Goal: Task Accomplishment & Management: Manage account settings

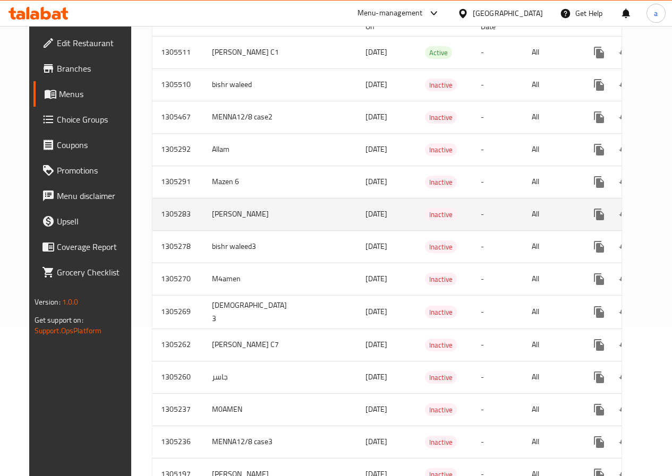
scroll to position [159, 0]
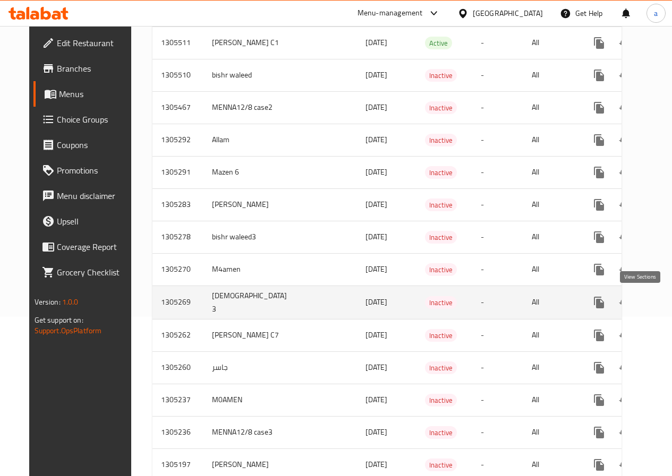
click at [663, 310] on link "enhanced table" at bounding box center [675, 302] width 25 height 25
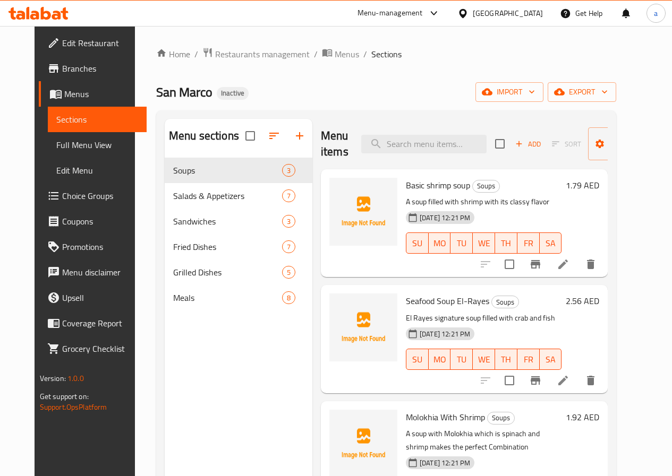
click at [62, 150] on span "Full Menu View" at bounding box center [97, 145] width 82 height 13
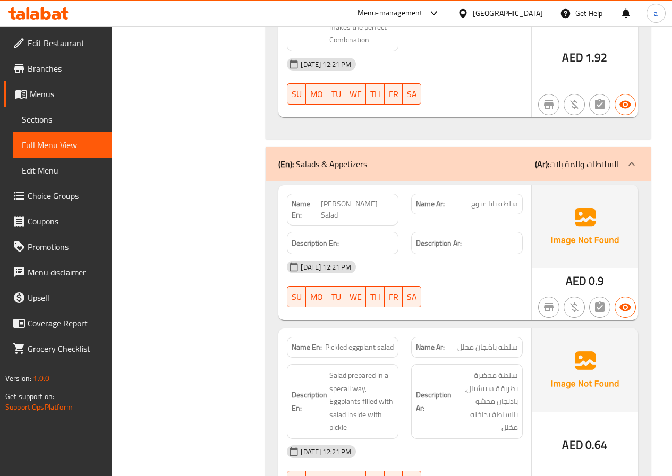
scroll to position [690, 0]
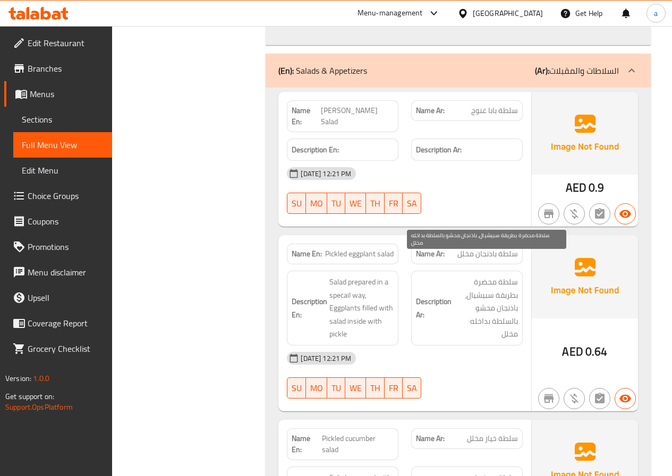
click at [482, 276] on span "سلطة محضرة بطريقة سبيشيال، باذنجان محشو بالسلطة بداخله مخلل" at bounding box center [485, 308] width 64 height 65
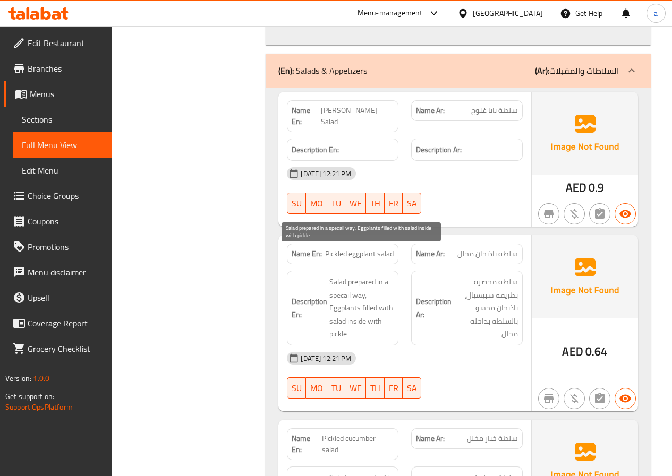
click at [345, 276] on span "Salad prepared in a specail way, Eggplants filled with salad inside with pickle" at bounding box center [361, 308] width 64 height 65
copy span "specail"
click at [341, 276] on span "Salad prepared in a specail way, Eggplants filled with salad inside with pickle" at bounding box center [361, 308] width 64 height 65
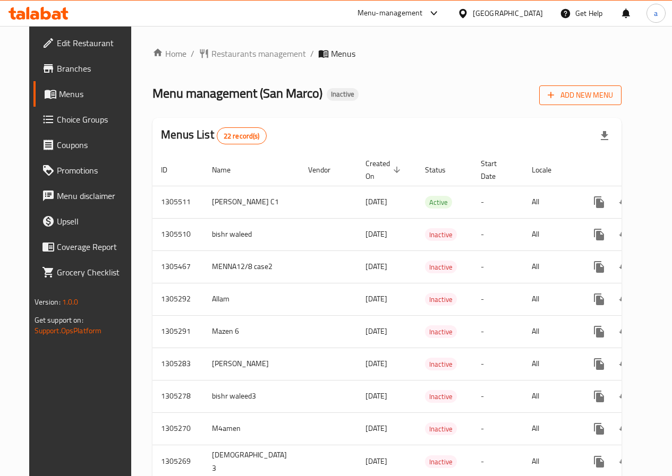
click at [610, 98] on span "Add New Menu" at bounding box center [579, 95] width 65 height 13
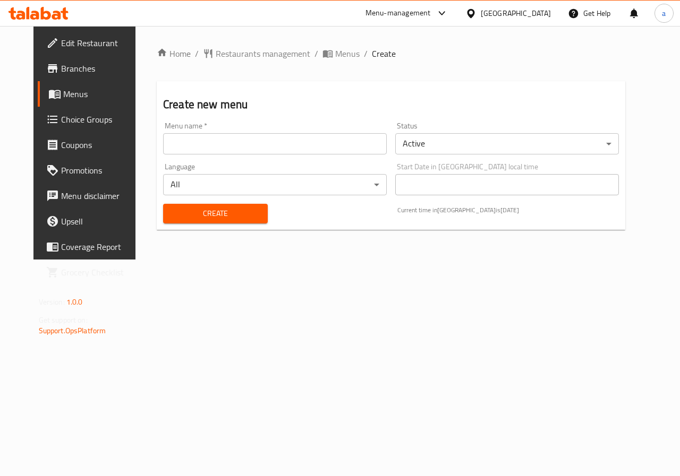
click at [251, 148] on input "text" at bounding box center [275, 143] width 224 height 21
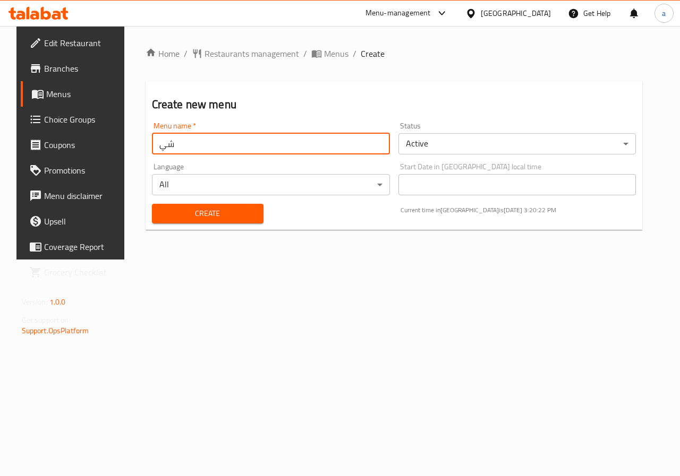
type input "ش"
type input "a"
type input "[DEMOGRAPHIC_DATA] 5"
click at [189, 212] on span "Create" at bounding box center [207, 213] width 95 height 13
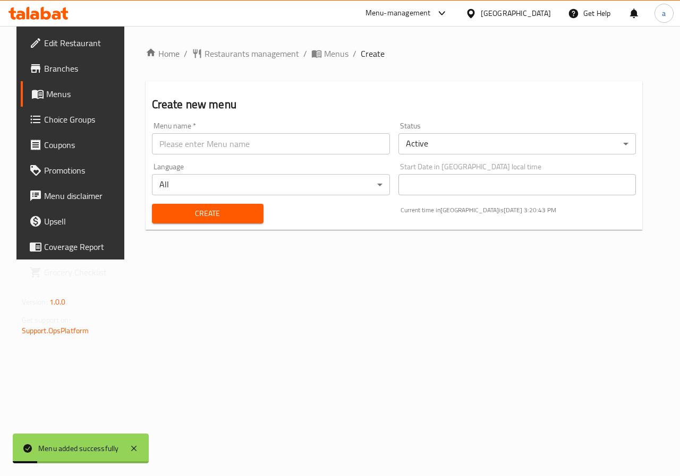
click at [61, 97] on span "Menus" at bounding box center [83, 94] width 75 height 13
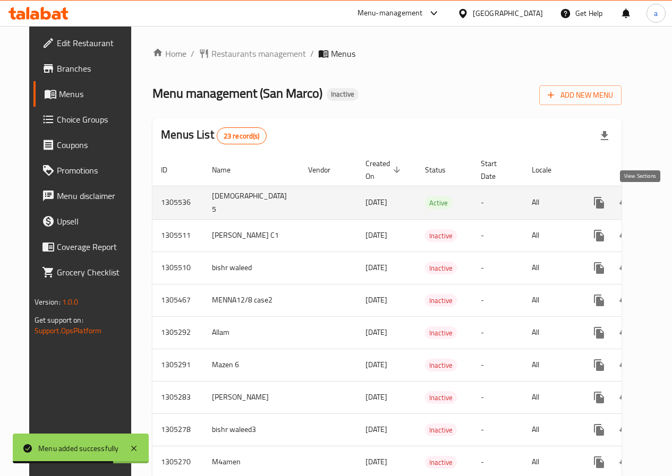
click at [663, 210] on link "enhanced table" at bounding box center [675, 202] width 25 height 25
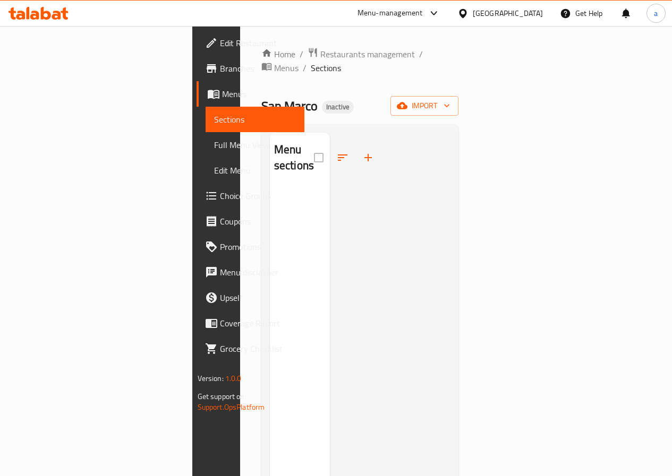
click at [214, 122] on span "Sections" at bounding box center [255, 119] width 82 height 13
click at [205, 136] on link "Full Menu View" at bounding box center [254, 144] width 99 height 25
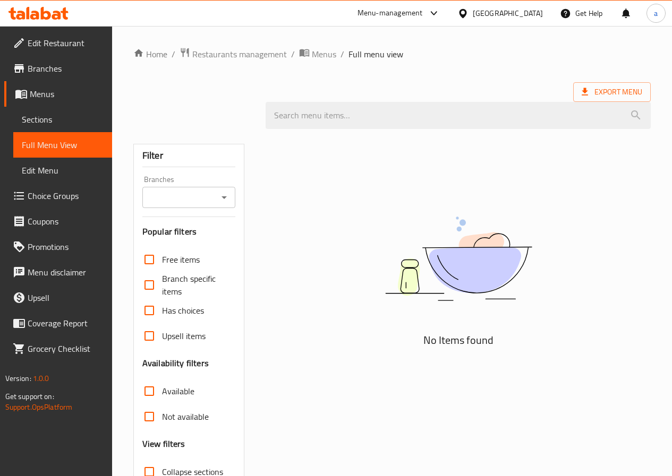
click at [61, 126] on link "Sections" at bounding box center [62, 119] width 99 height 25
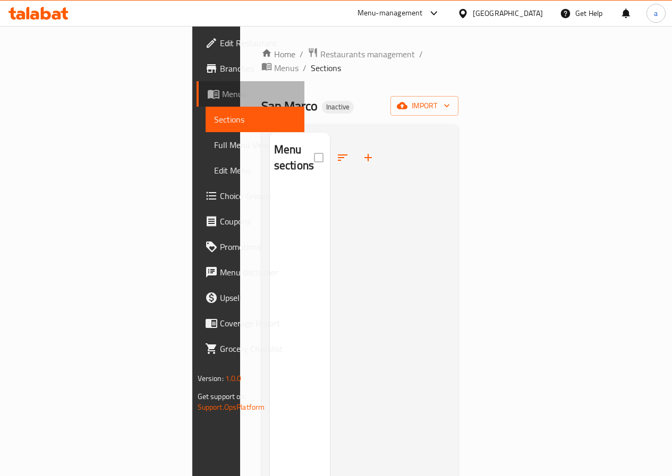
click at [222, 91] on span "Menus" at bounding box center [259, 94] width 74 height 13
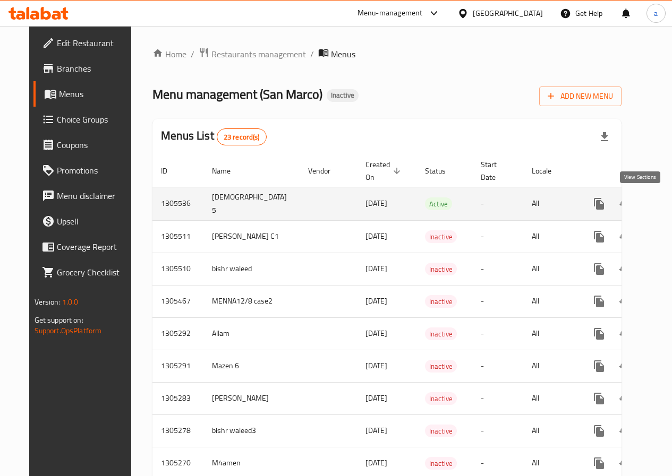
click at [663, 206] on link "enhanced table" at bounding box center [675, 203] width 25 height 25
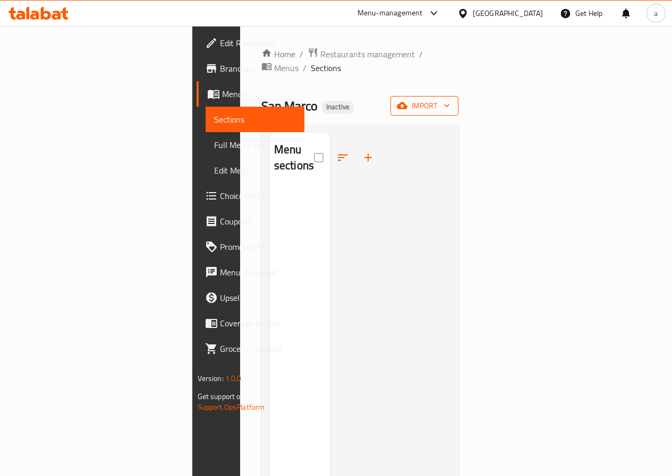
click at [450, 99] on span "import" at bounding box center [424, 105] width 51 height 13
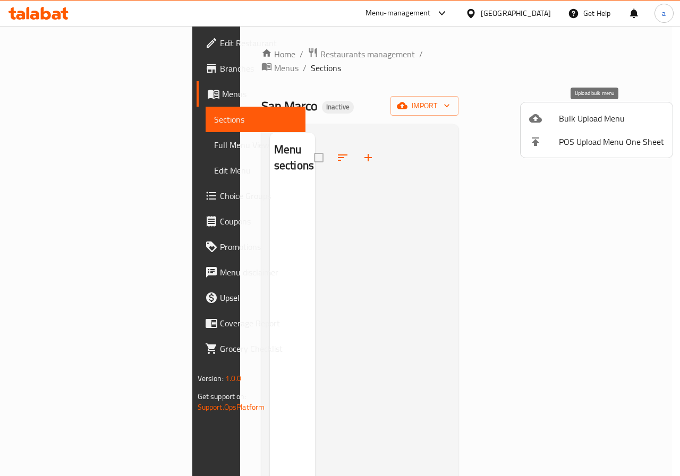
click at [605, 117] on span "Bulk Upload Menu" at bounding box center [611, 118] width 105 height 13
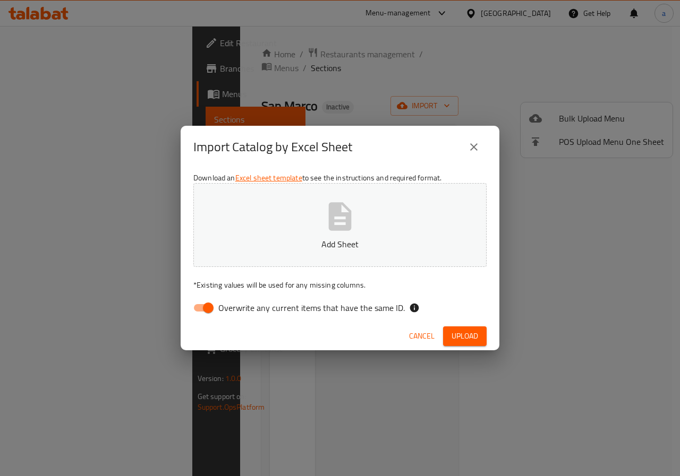
click at [215, 301] on input "Overwrite any current items that have the same ID." at bounding box center [208, 308] width 61 height 20
checkbox input "false"
click at [311, 224] on button "Add Sheet" at bounding box center [339, 225] width 293 height 84
click at [370, 232] on button "Sufra-5fd00dae-73f8-4611-9a32-3195b8042087-Menu (1).xlsx" at bounding box center [339, 225] width 293 height 84
click at [456, 330] on span "Upload" at bounding box center [464, 336] width 27 height 13
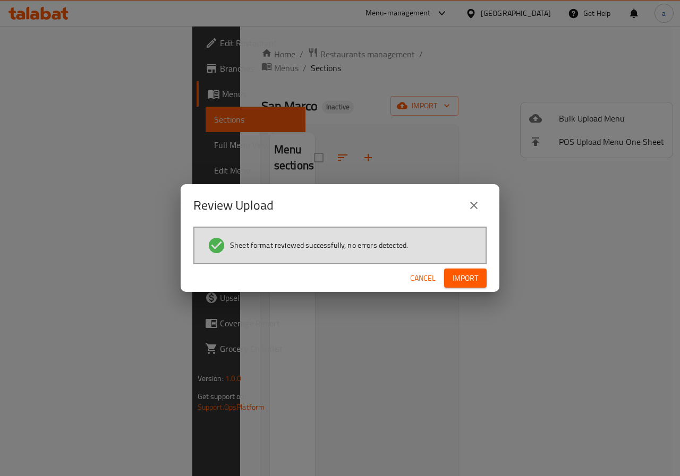
click at [461, 280] on span "Import" at bounding box center [464, 278] width 25 height 13
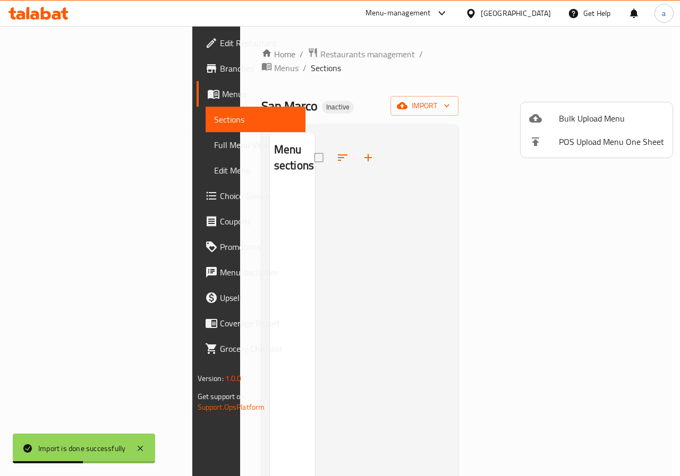
click at [47, 98] on div at bounding box center [340, 238] width 680 height 476
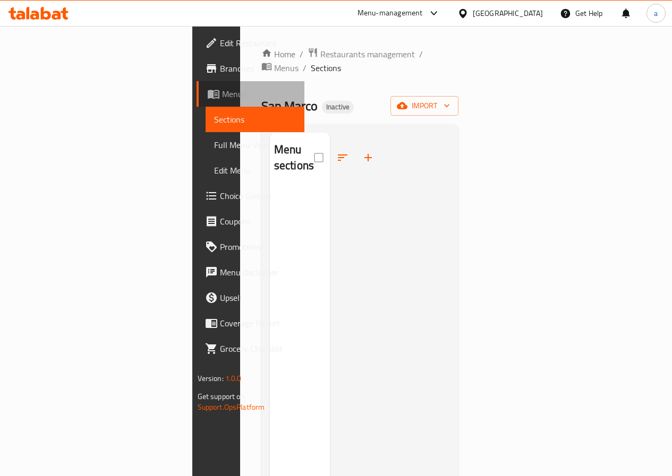
click at [222, 96] on span "Menus" at bounding box center [259, 94] width 74 height 13
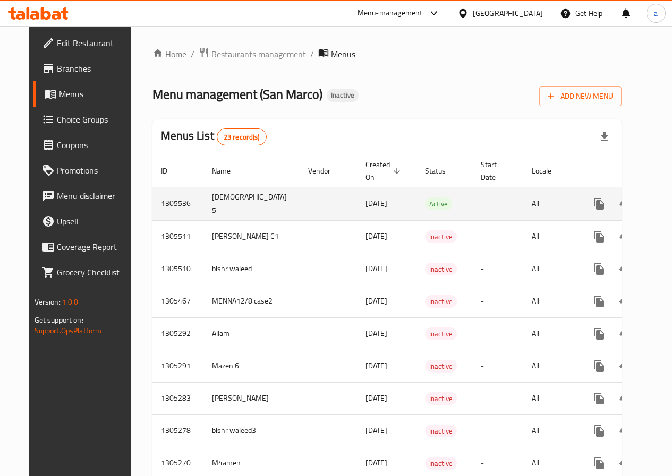
click at [416, 197] on td "Active" at bounding box center [444, 203] width 56 height 33
click at [669, 202] on icon "enhanced table" at bounding box center [675, 204] width 13 height 13
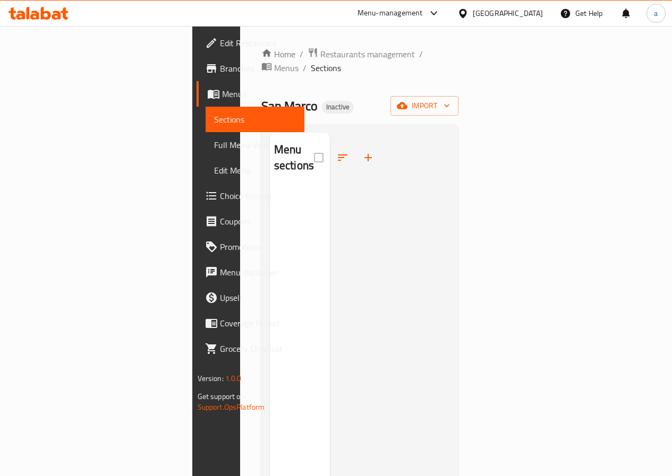
click at [214, 166] on span "Edit Menu" at bounding box center [255, 170] width 82 height 13
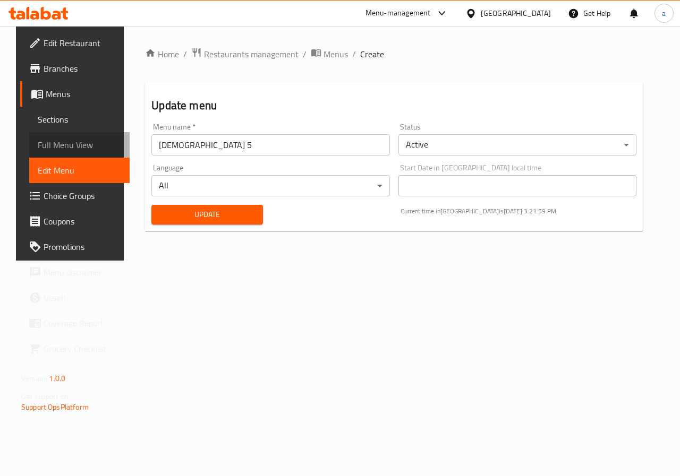
click at [67, 144] on span "Full Menu View" at bounding box center [79, 145] width 83 height 13
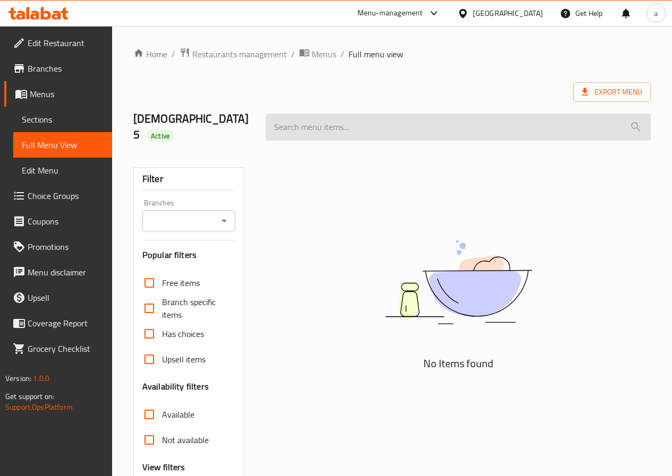
click at [318, 125] on input "search" at bounding box center [457, 127] width 385 height 27
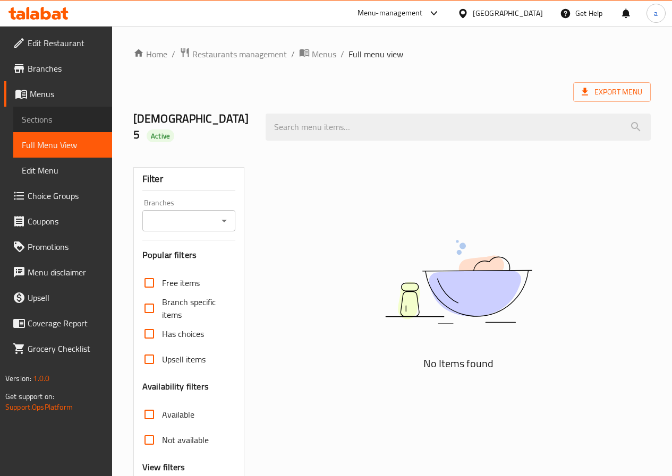
click at [57, 121] on span "Sections" at bounding box center [63, 119] width 82 height 13
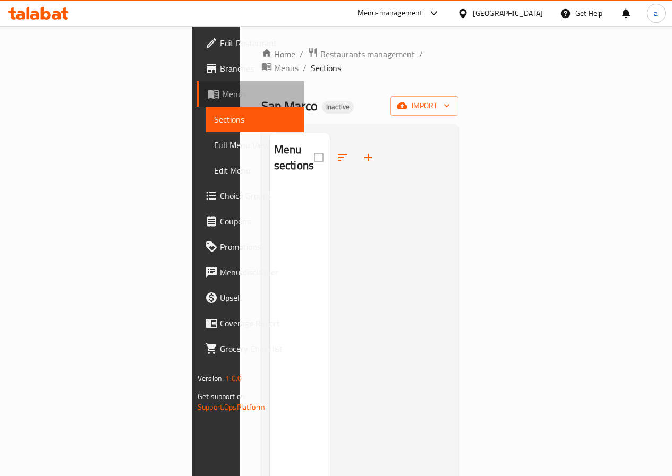
click at [222, 96] on span "Menus" at bounding box center [259, 94] width 74 height 13
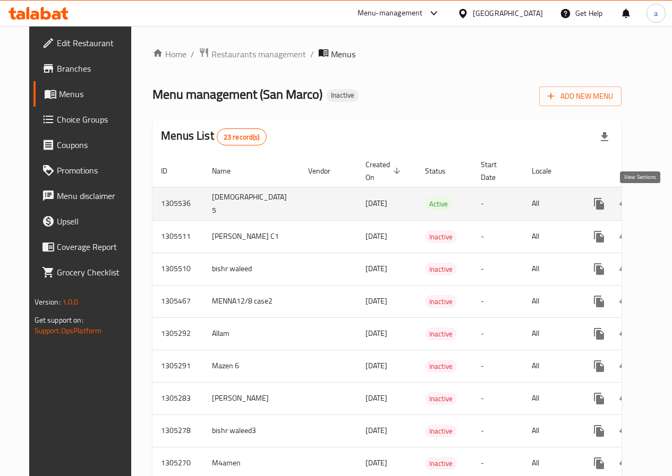
click at [669, 205] on icon "enhanced table" at bounding box center [675, 204] width 13 height 13
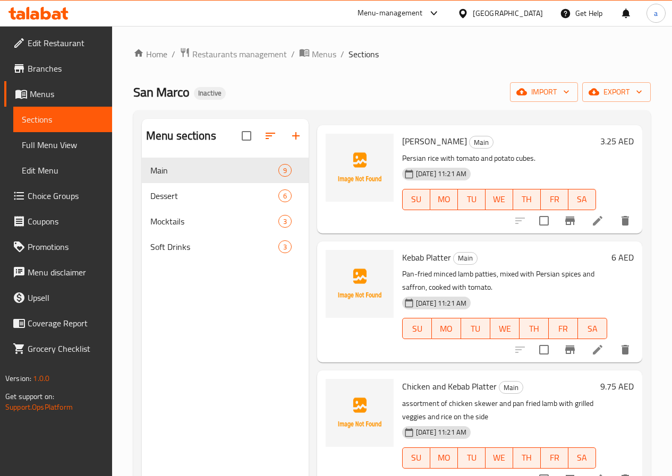
scroll to position [716, 0]
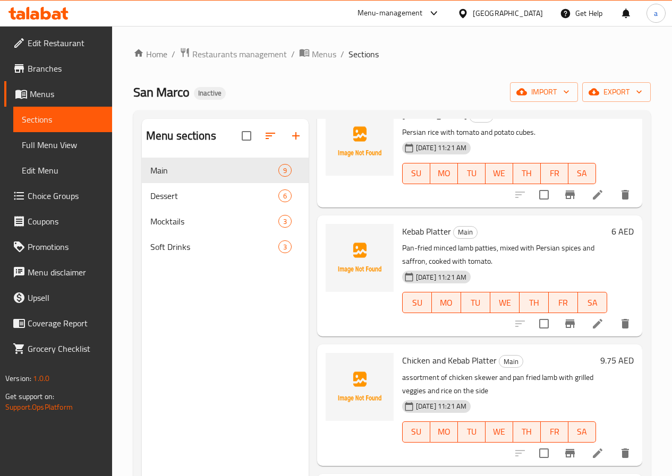
click at [63, 145] on span "Full Menu View" at bounding box center [63, 145] width 82 height 13
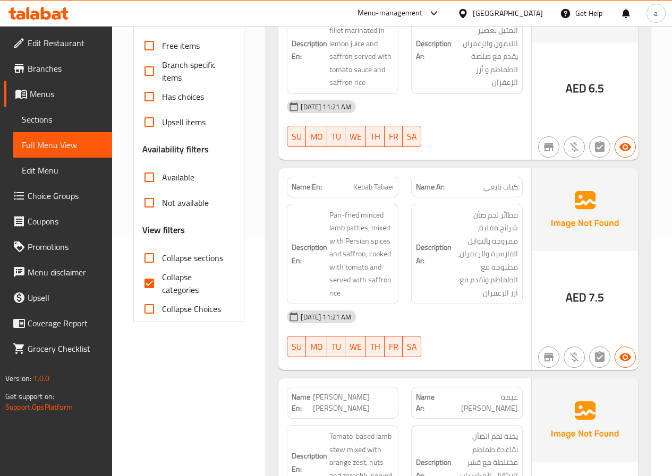
scroll to position [265, 0]
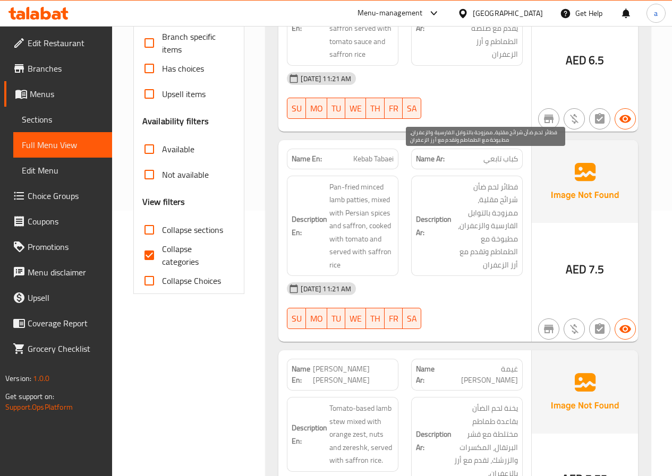
click at [475, 181] on span "فطائر لحم ضأن شرائح مقلية، ممزوجة بالتوابل الفارسية والزعفران، مطبوخة مع الطماط…" at bounding box center [485, 226] width 64 height 91
click at [484, 181] on span "فطائر لحم ضأن شرائح مقلية، ممزوجة بالتوابل الفارسية والزعفران، مطبوخة مع الطماط…" at bounding box center [485, 226] width 64 height 91
click at [479, 181] on span "فطائر لحم ضأن شرائح مقلية، ممزوجة بالتوابل الفارسية والزعفران، مطبوخة مع الطماط…" at bounding box center [485, 226] width 64 height 91
click at [473, 181] on span "فطائر لحم ضأن شرائح مقلية، ممزوجة بالتوابل الفارسية والزعفران، مطبوخة مع الطماط…" at bounding box center [485, 226] width 64 height 91
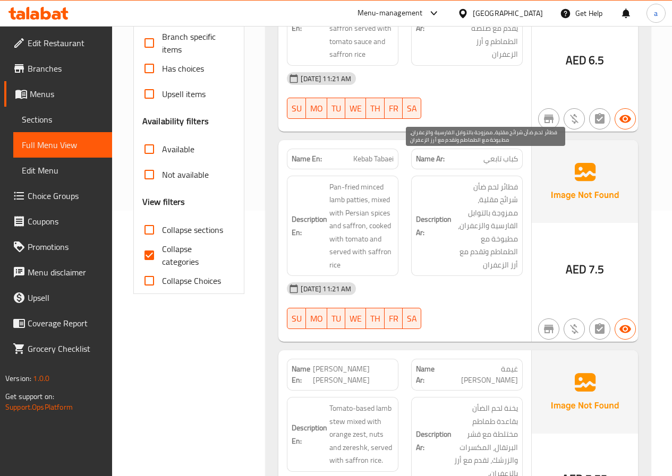
click at [473, 181] on span "فطائر لحم ضأن شرائح مقلية، ممزوجة بالتوابل الفارسية والزعفران، مطبوخة مع الطماط…" at bounding box center [485, 226] width 64 height 91
click at [483, 181] on span "فطائر لحم ضأن شرائح مقلية، ممزوجة بالتوابل الفارسية والزعفران، مطبوخة مع الطماط…" at bounding box center [485, 226] width 64 height 91
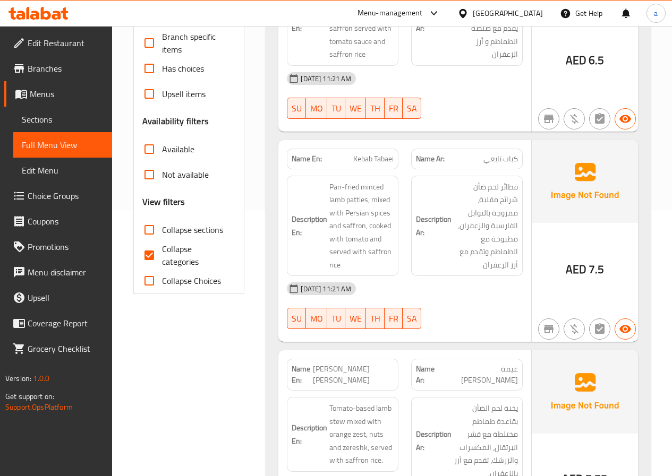
click at [58, 168] on span "Edit Menu" at bounding box center [63, 170] width 82 height 13
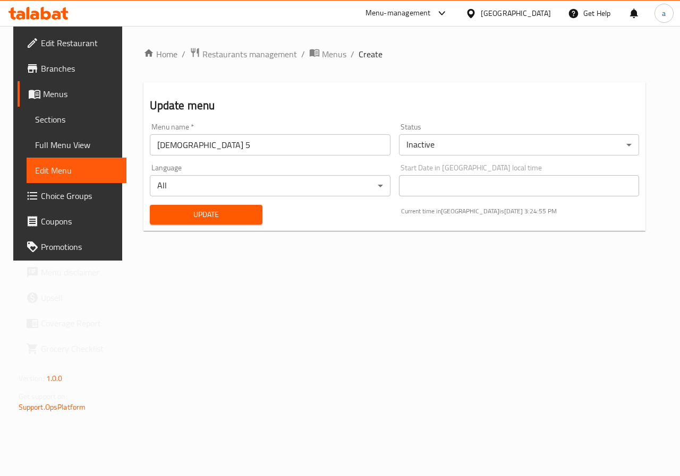
click at [65, 139] on span "Full Menu View" at bounding box center [76, 145] width 83 height 13
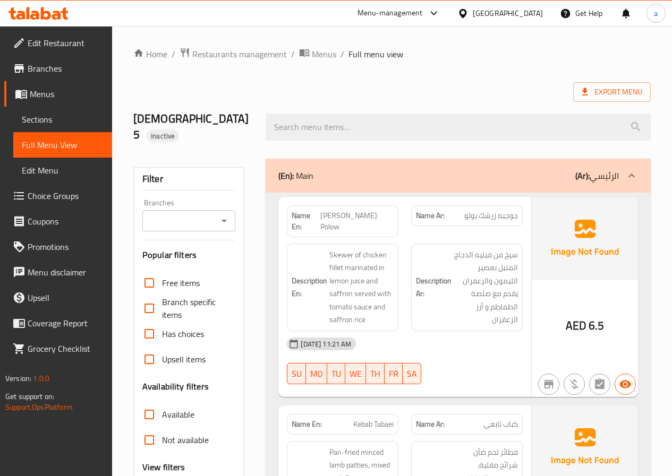
click at [57, 96] on span "Menus" at bounding box center [67, 94] width 74 height 13
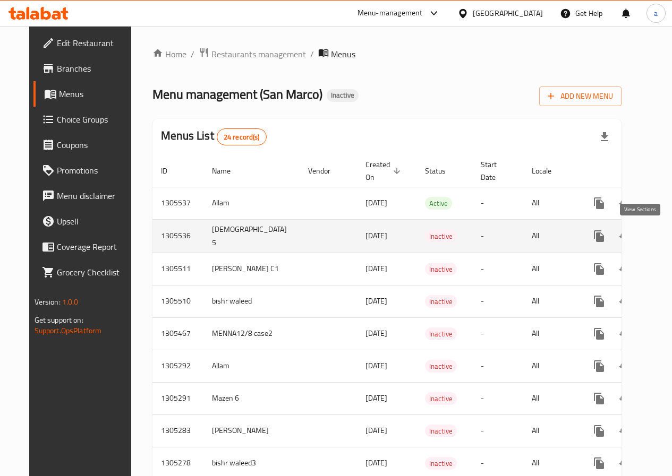
click at [669, 237] on icon "enhanced table" at bounding box center [675, 236] width 13 height 13
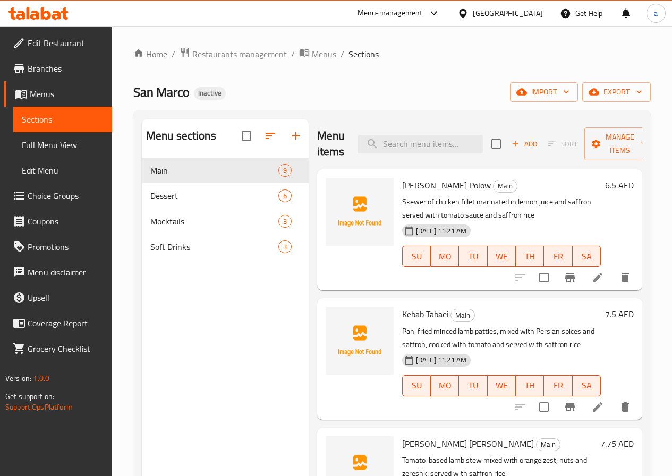
click at [593, 410] on icon at bounding box center [598, 407] width 10 height 10
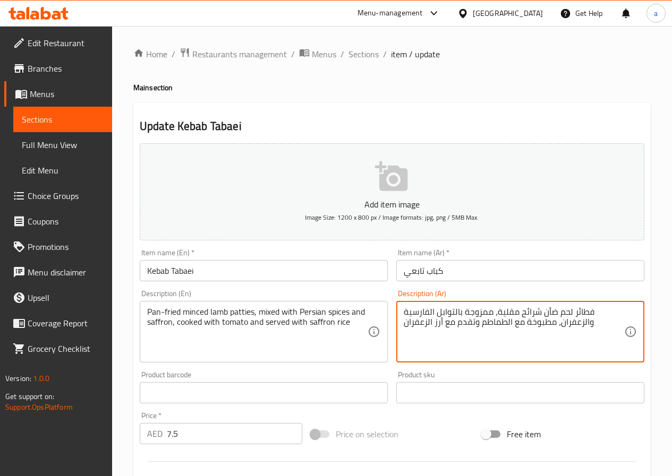
click at [484, 312] on textarea "فطائر لحم ضأن شرائح مقلية، ممزوجة بالتوابل الفارسية والزعفران، مطبوخة مع الطماط…" at bounding box center [514, 332] width 220 height 50
click at [474, 315] on textarea "فطائر لحم ضأن شرائح مقلية، مشكله بالتوابل الفارسية والزعفران، مطبوخة مع الطماطم…" at bounding box center [514, 332] width 220 height 50
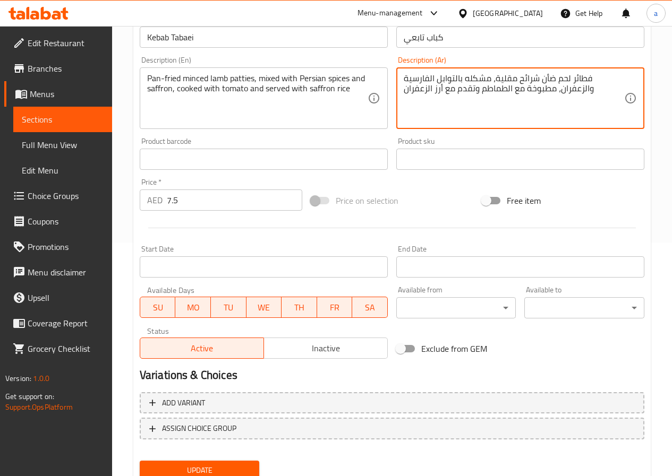
scroll to position [274, 0]
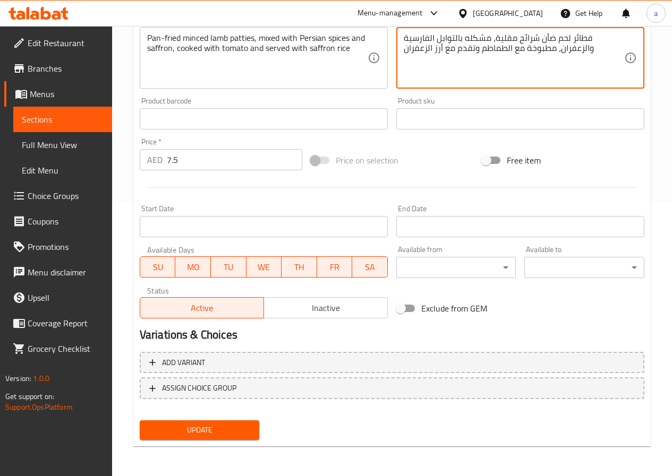
type textarea "فطائر لحم ضأن شرائح مقلية، مشكله بالتوابل الفارسية والزعفران، مطبوخة مع الطماطم…"
click at [242, 436] on span "Update" at bounding box center [199, 430] width 103 height 13
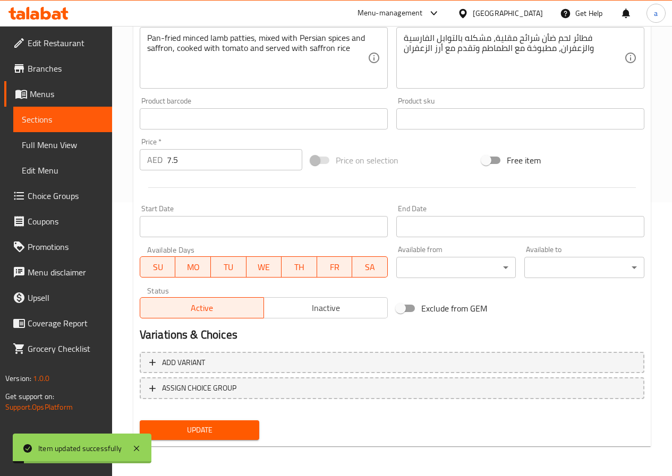
click at [77, 116] on span "Sections" at bounding box center [63, 119] width 82 height 13
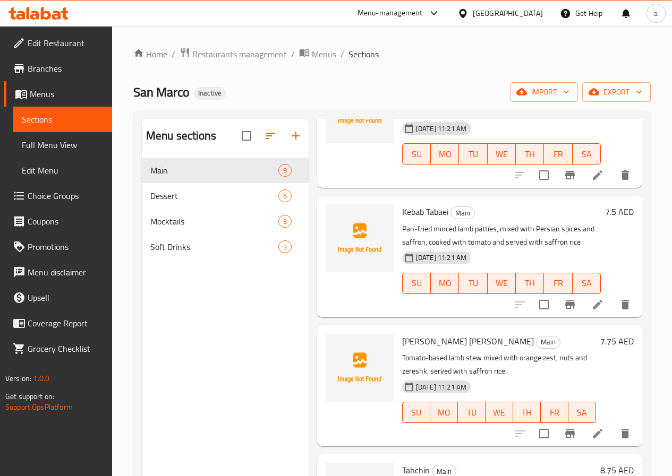
scroll to position [106, 0]
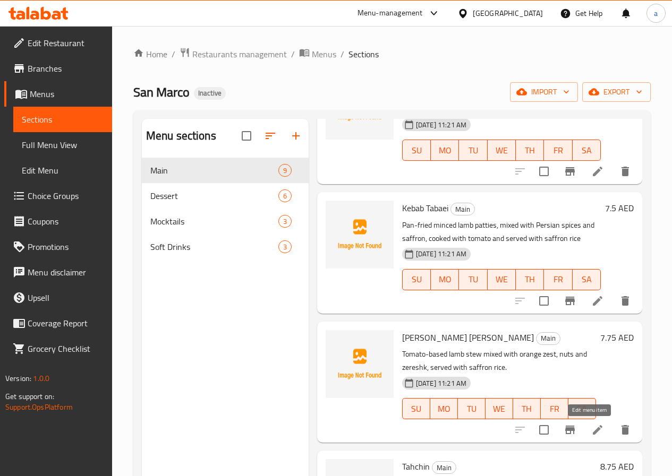
click at [594, 427] on icon at bounding box center [597, 430] width 13 height 13
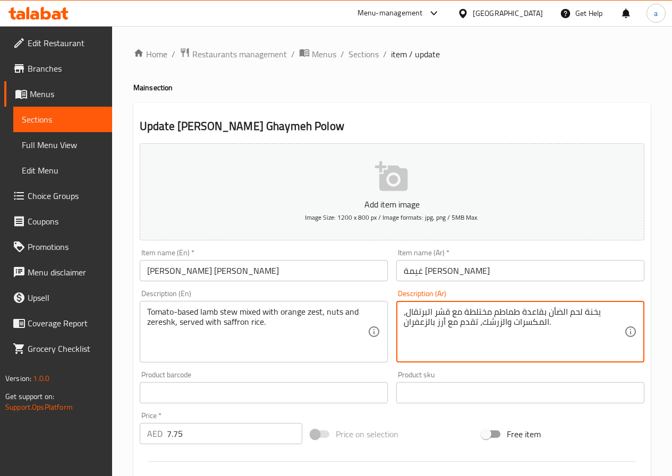
click at [481, 313] on textarea "يخنة لحم الضأن بقاعدة طماطم مختلطة مع قشر البرتقال، المكسرات والزرشك، تقدم مع أ…" at bounding box center [514, 332] width 220 height 50
paste textarea "كله"
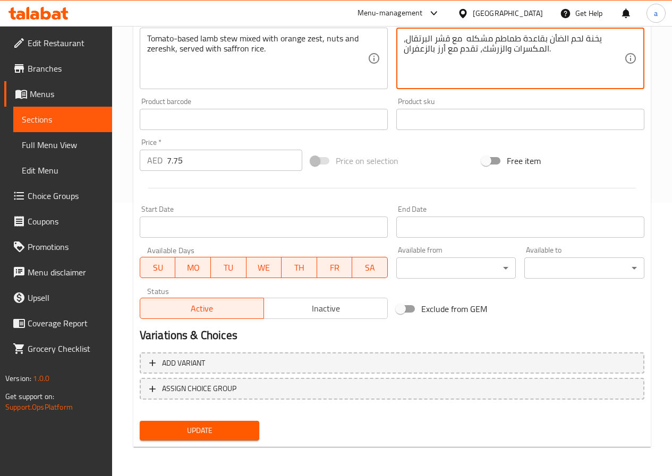
scroll to position [274, 0]
type textarea "يخنة لحم الضأن بقاعدة طماطم مشكله مع قشر البرتقال، المكسرات والزرشك، تقدم مع أر…"
click at [249, 424] on span "Update" at bounding box center [199, 430] width 103 height 13
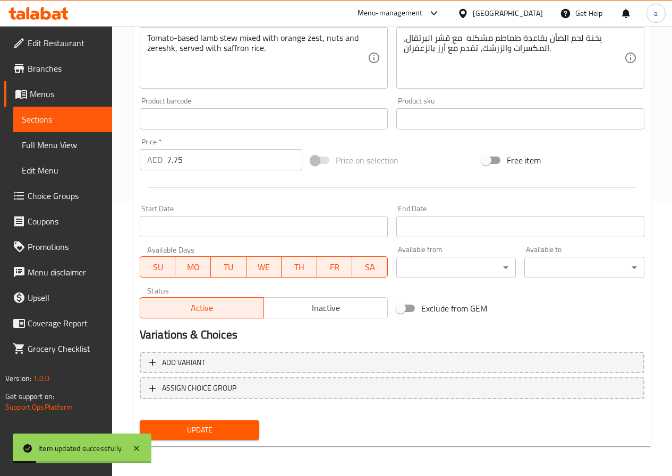
click at [71, 118] on span "Sections" at bounding box center [63, 119] width 82 height 13
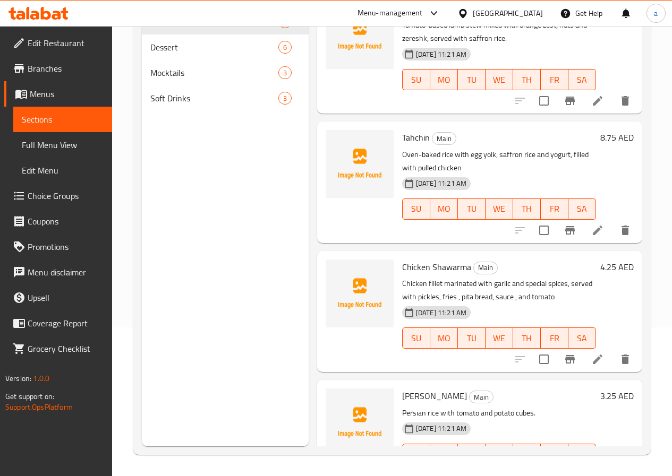
scroll to position [319, 0]
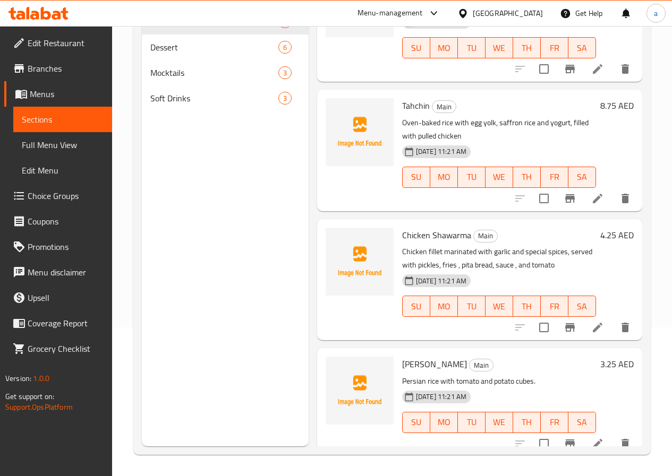
click at [66, 143] on span "Full Menu View" at bounding box center [63, 145] width 82 height 13
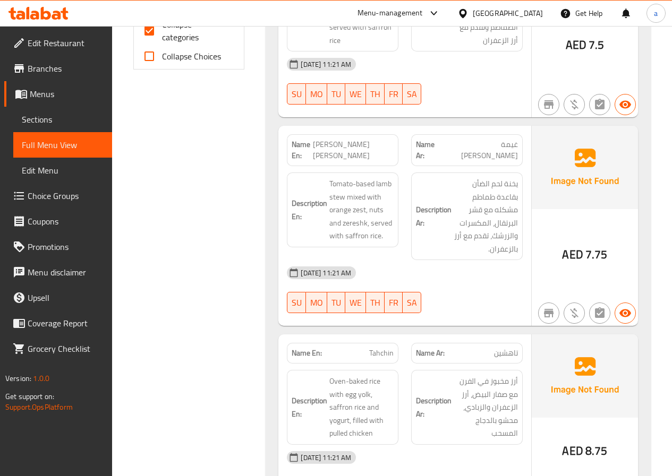
scroll to position [467, 0]
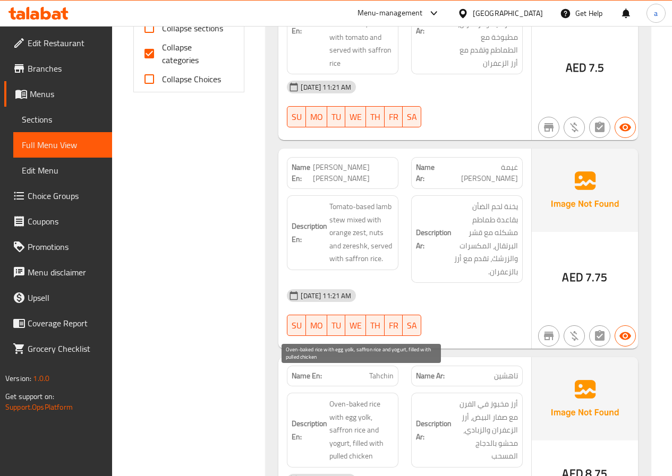
click at [335, 430] on span "Oven-baked rice with egg yolk, saffron rice and yogurt, filled with pulled chic…" at bounding box center [361, 430] width 64 height 65
click at [334, 430] on span "Oven-baked rice with egg yolk, saffron rice and yogurt, filled with pulled chic…" at bounding box center [361, 430] width 64 height 65
copy span "pulled"
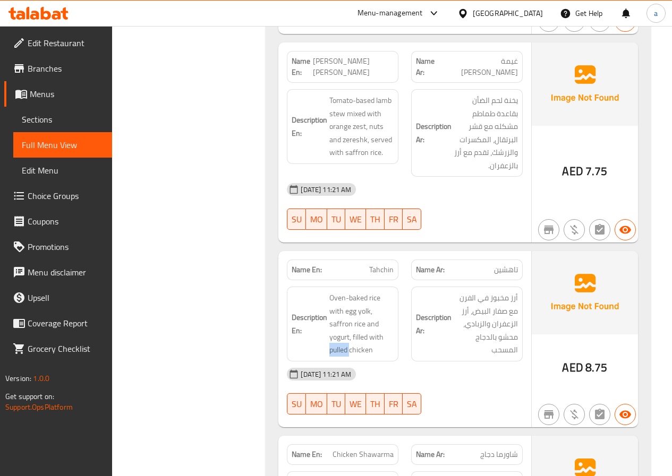
scroll to position [680, 0]
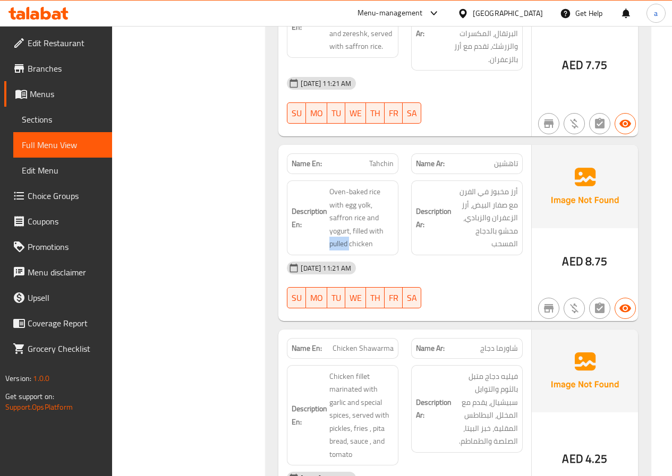
click at [61, 96] on span "Menus" at bounding box center [67, 94] width 74 height 13
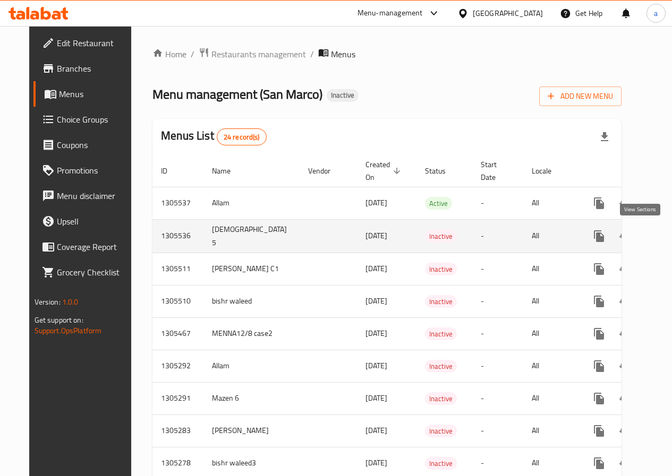
click at [669, 230] on icon "enhanced table" at bounding box center [675, 236] width 13 height 13
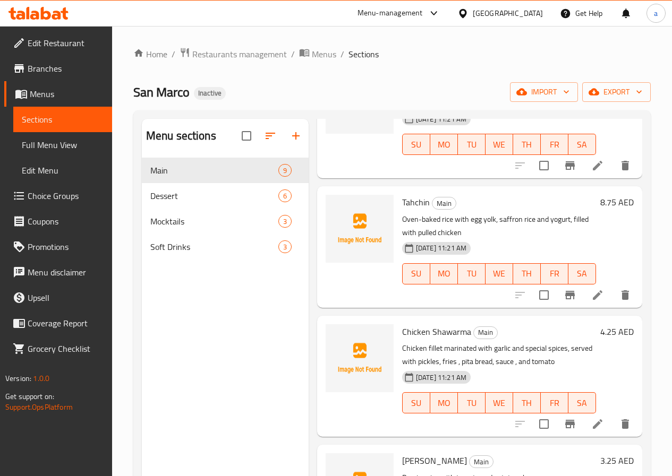
scroll to position [372, 0]
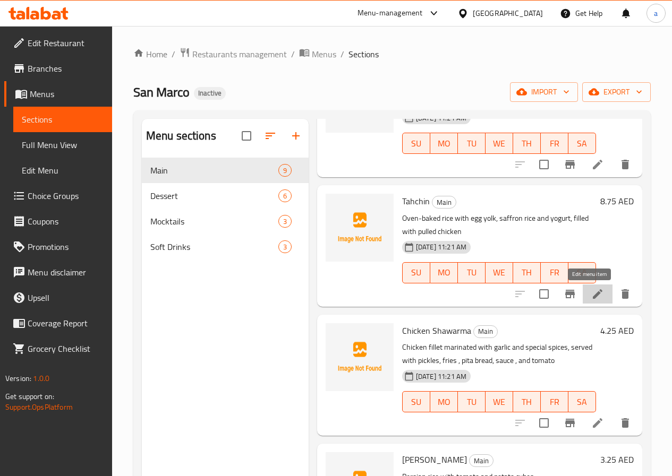
click at [591, 300] on icon at bounding box center [597, 294] width 13 height 13
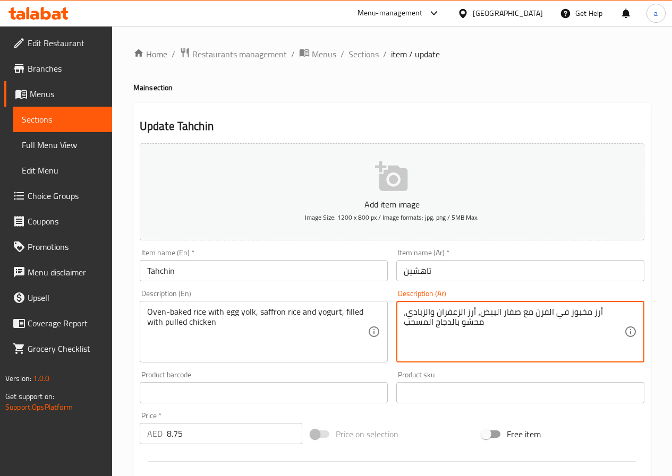
click at [422, 324] on textarea "أرز مخبوز في الفرن مع صفار البيض، أرز الزعفران والزبادي، محشو بالدجاج المسحب" at bounding box center [514, 332] width 220 height 50
click at [423, 322] on textarea "أرز مخبوز في الفرن مع صفار البيض، أرز الزعفران والزبادي، محشو بالدجاج" at bounding box center [514, 332] width 220 height 50
click at [400, 310] on div "أرز مخبوز في الفرن مع صفار البيض، أرز الزعفران والزبادي، محشو الدجاج Descriptio…" at bounding box center [520, 332] width 248 height 62
click at [406, 312] on textarea "أرز مخبوز في الفرن مع صفار البيض، أرز الزعفران والزبادي، محشو الدجاج" at bounding box center [514, 332] width 220 height 50
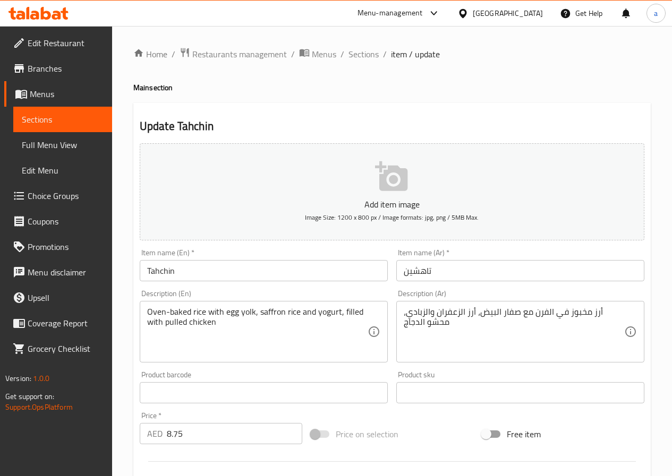
click at [401, 312] on div "أرز مخبوز في الفرن مع صفار البيض، أرز الزعفران والزبادي، محشو الدجاج Descriptio…" at bounding box center [520, 332] width 248 height 62
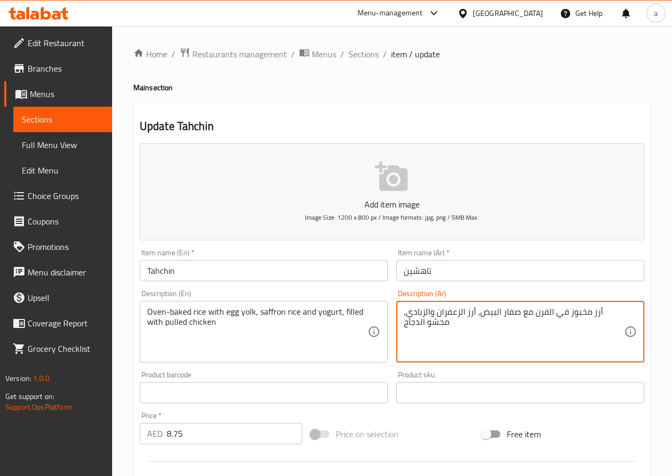
click at [427, 323] on textarea "أرز مخبوز في الفرن مع صفار البيض، أرز الزعفران والزبادي، محشو الدجاج" at bounding box center [514, 332] width 220 height 50
click at [416, 320] on textarea "أرز مخبوز في الفرن مع صفار البيض، أرز الزعفران والزبادي، محشو الدجاج" at bounding box center [514, 332] width 220 height 50
click at [419, 326] on textarea "أرز مخبوز في الفرن مع صفار البيض، أرز الزعفران والزبادي، محشو الدجاج" at bounding box center [514, 332] width 220 height 50
click at [632, 313] on div "أرز مخبوز في الفرن مع صفار البيض، أرز الزعفران والزبادي، محشو الدجاج Descriptio…" at bounding box center [520, 332] width 248 height 62
click at [503, 337] on textarea "أرز مخبوز في الفرن مع صفار البيض، أرز الزعفران والزبادي، محشو الدجاج" at bounding box center [514, 332] width 220 height 50
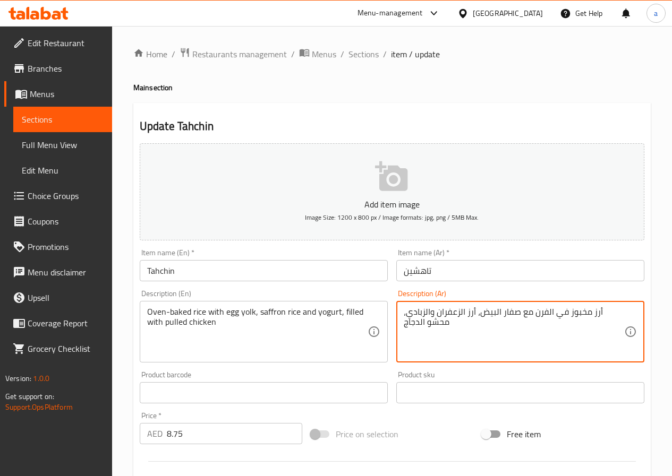
click at [503, 337] on textarea "أرز مخبوز في الفرن مع صفار البيض، أرز الزعفران والزبادي، محشو الدجاج" at bounding box center [514, 332] width 220 height 50
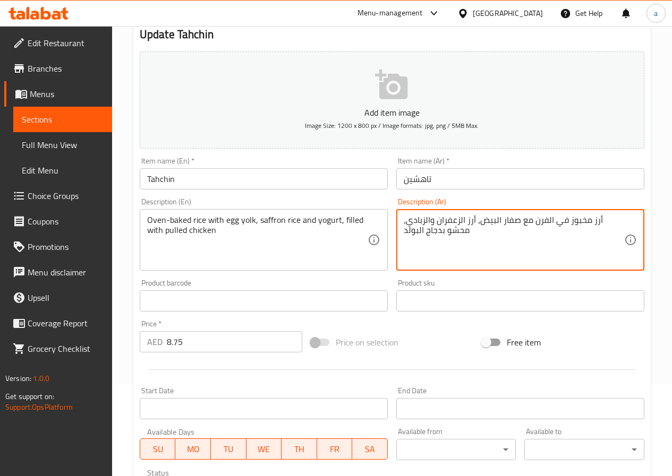
scroll to position [62, 0]
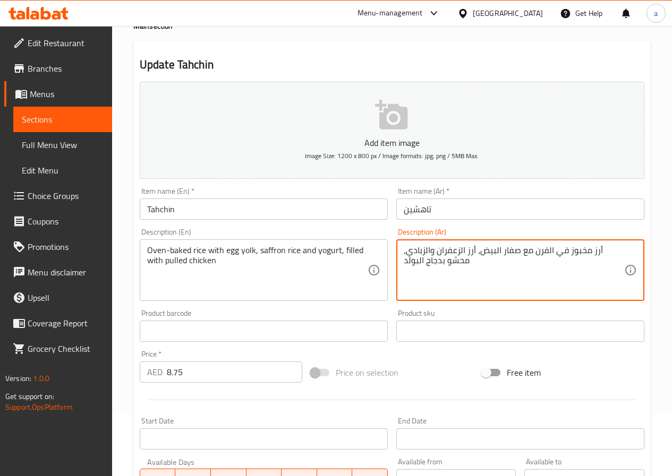
type textarea "أرز مخبوز في الفرن مع صفار البيض، أرز الزعفران والزبادي، محشو بدجاج البولد"
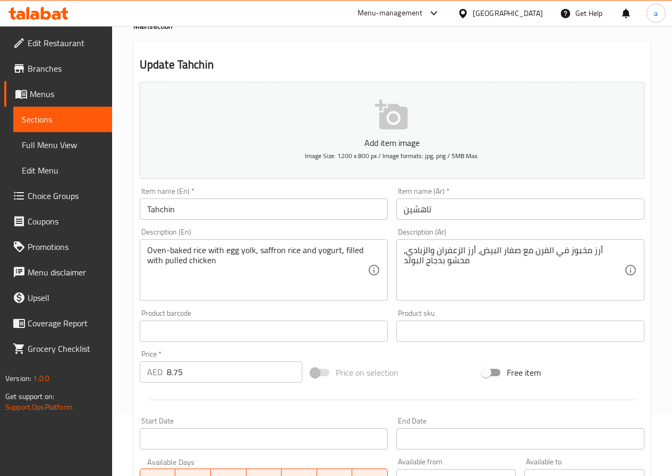
scroll to position [274, 0]
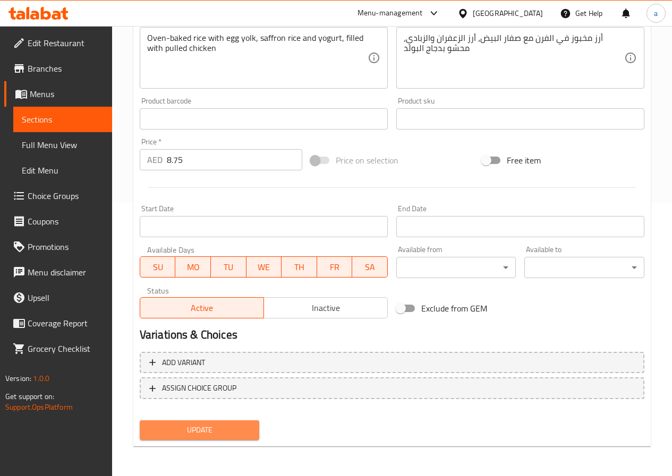
click at [218, 439] on button "Update" at bounding box center [200, 431] width 120 height 20
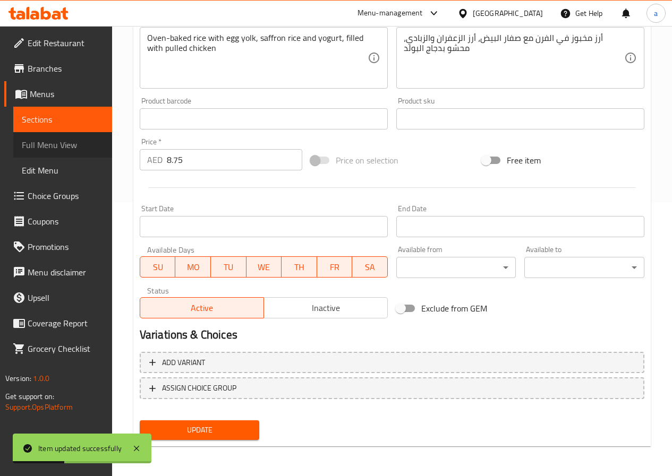
click at [69, 146] on span "Full Menu View" at bounding box center [63, 145] width 82 height 13
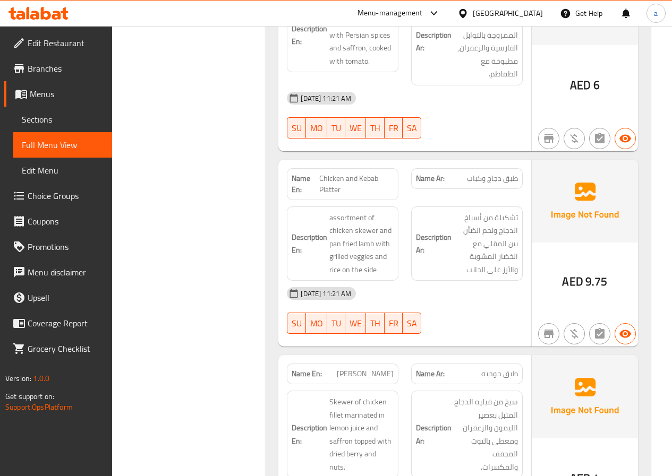
scroll to position [1442, 0]
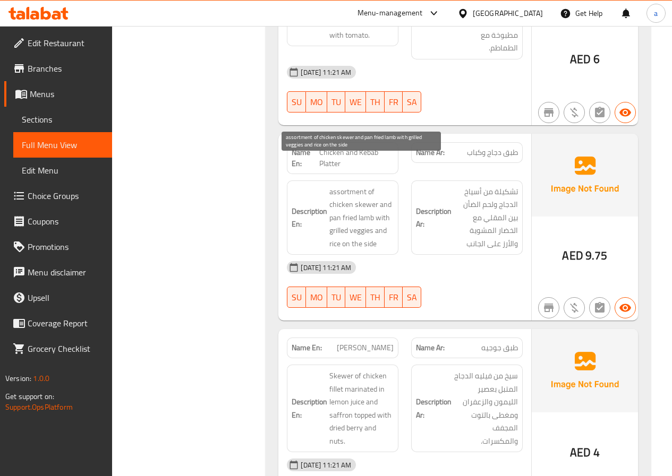
click at [360, 185] on span "assortment of chicken skewer and pan fried lamb with grilled veggies and rice o…" at bounding box center [361, 217] width 64 height 65
copy span "assortment"
click at [365, 205] on span "assortment of chicken skewer and pan fried lamb with grilled veggies and rice o…" at bounding box center [361, 217] width 64 height 65
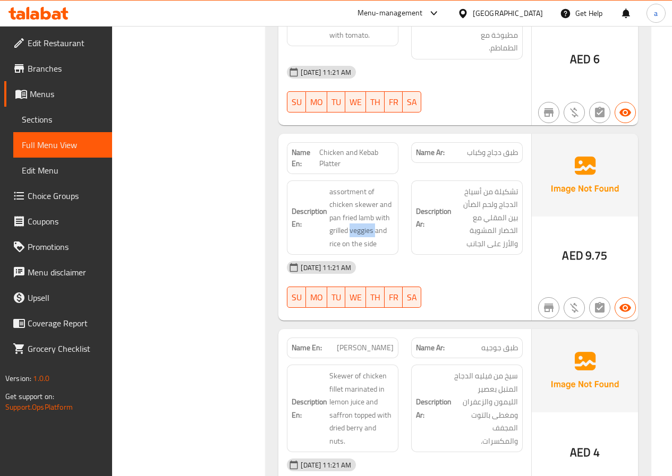
copy span "veggies"
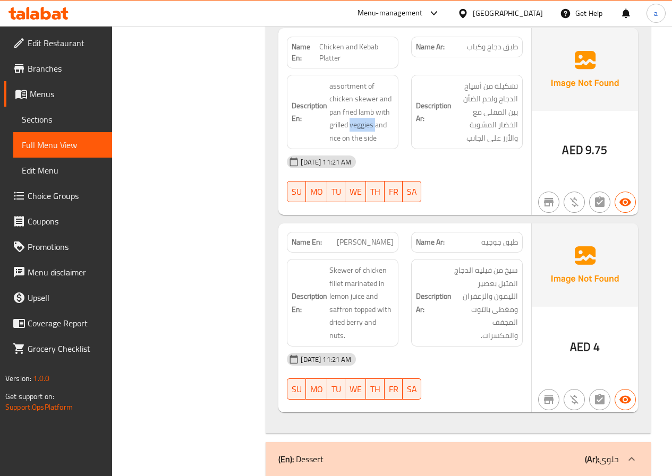
scroll to position [1548, 0]
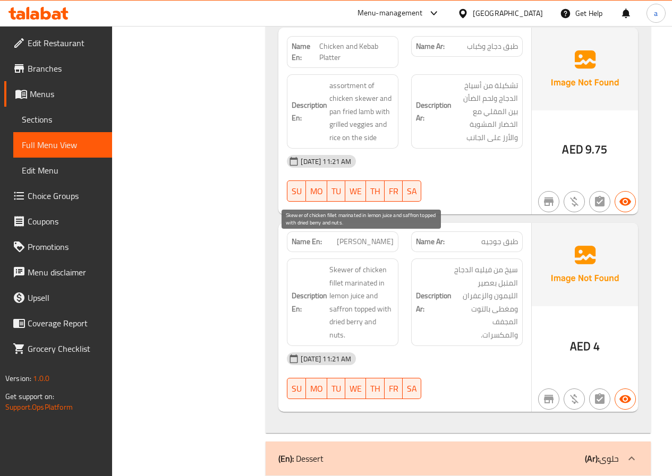
click at [367, 281] on span "Skewer of chicken fillet marinated in lemon juice and saffron topped with dried…" at bounding box center [361, 302] width 64 height 78
copy span "topped"
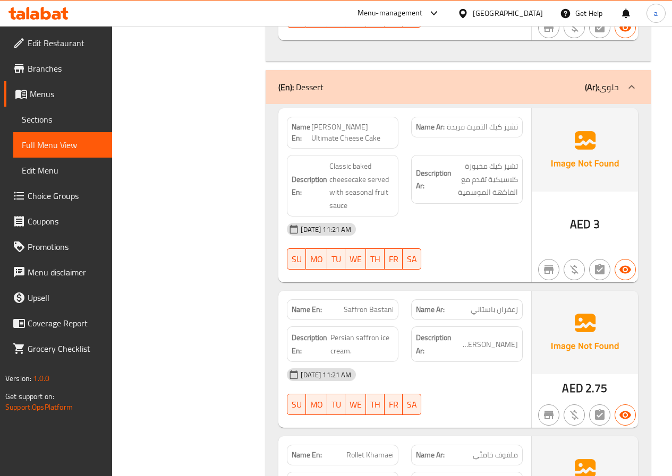
scroll to position [1973, 0]
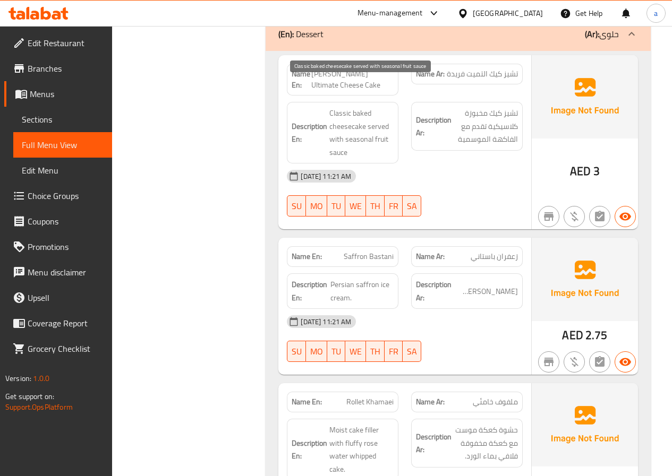
click at [340, 125] on span "Classic baked cheesecake served with seasonal fruit sauce" at bounding box center [361, 133] width 64 height 52
copy span "sauce"
click at [358, 113] on span "Classic baked cheesecake served with seasonal fruit sauce" at bounding box center [361, 133] width 64 height 52
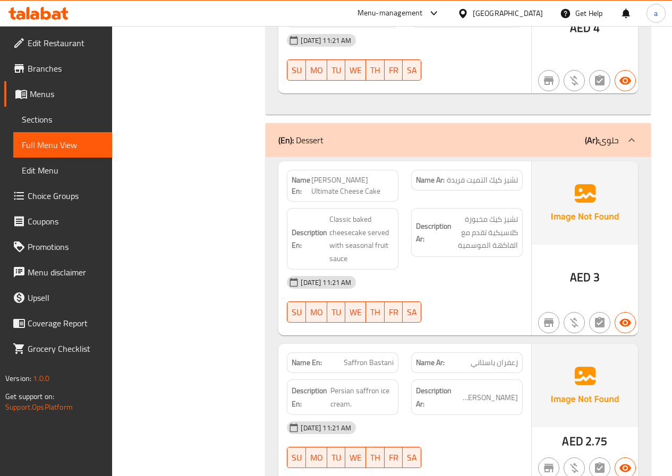
scroll to position [1920, 0]
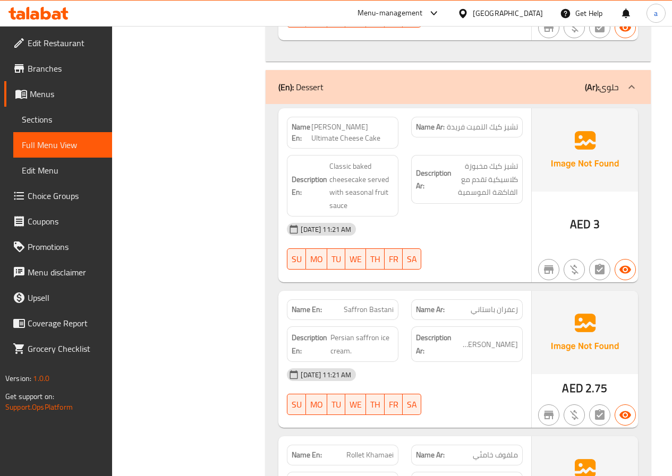
click at [52, 90] on span "Menus" at bounding box center [67, 94] width 74 height 13
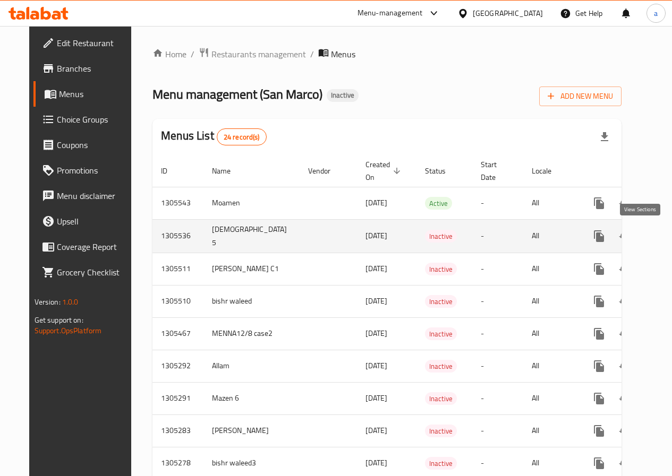
click at [669, 237] on icon "enhanced table" at bounding box center [675, 236] width 13 height 13
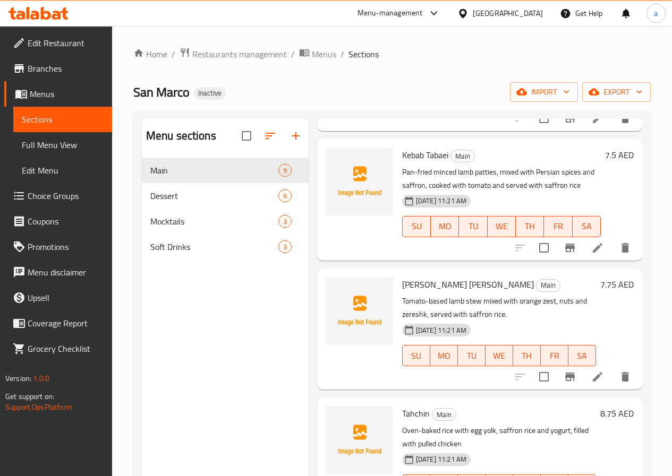
scroll to position [372, 0]
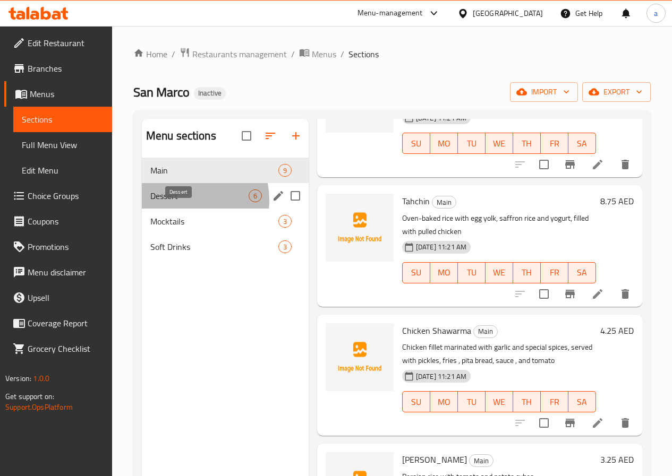
click at [179, 202] on span "Dessert" at bounding box center [199, 196] width 98 height 13
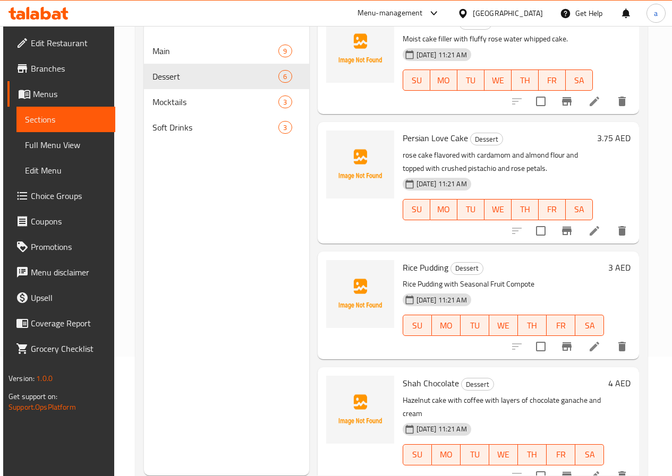
scroll to position [149, 0]
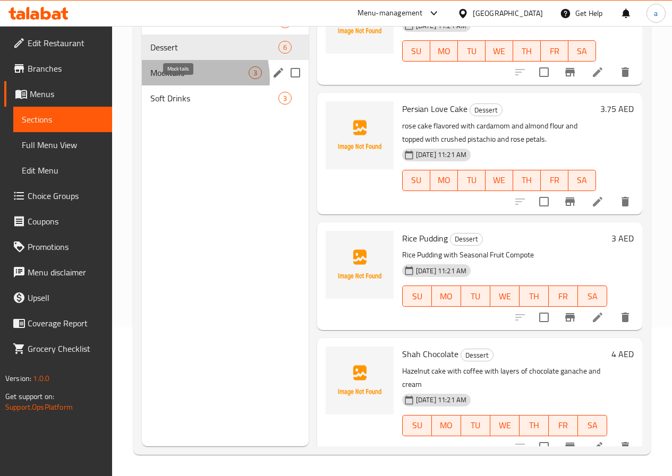
click at [183, 79] on span "Mocktails" at bounding box center [199, 72] width 98 height 13
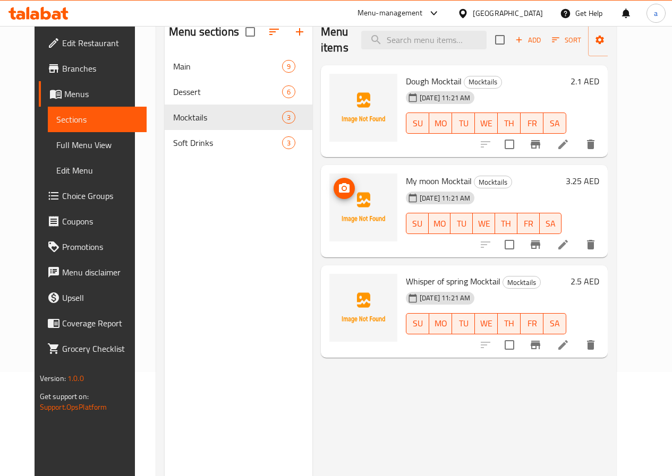
scroll to position [106, 0]
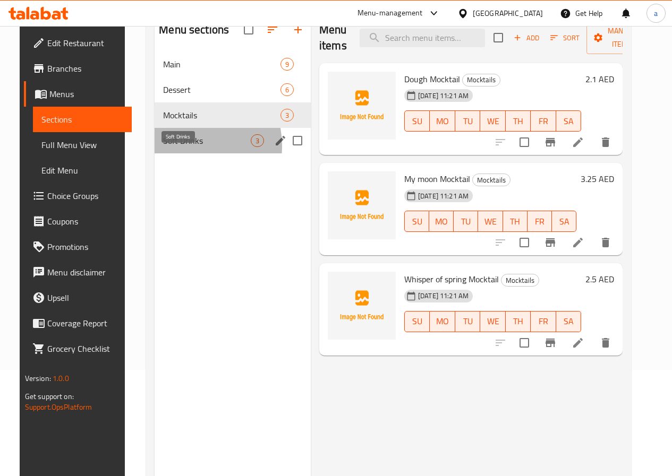
click at [167, 147] on span "Soft Drinks" at bounding box center [207, 140] width 88 height 13
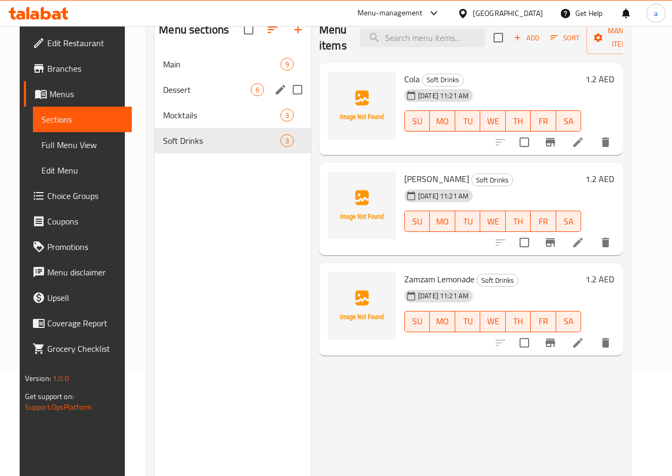
click at [168, 97] on div "Dessert 6" at bounding box center [233, 89] width 156 height 25
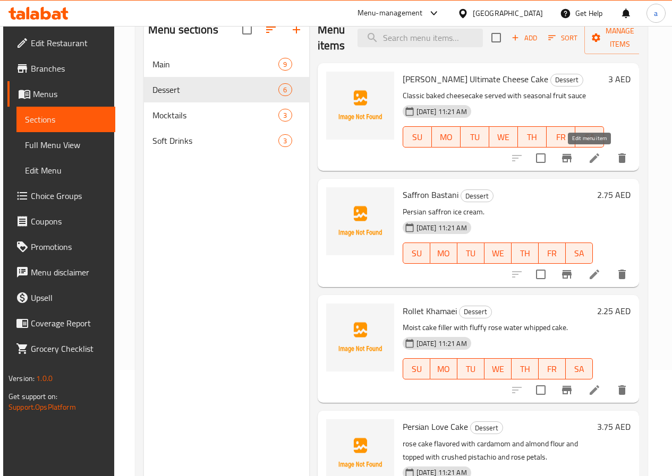
click at [592, 155] on icon at bounding box center [594, 158] width 10 height 10
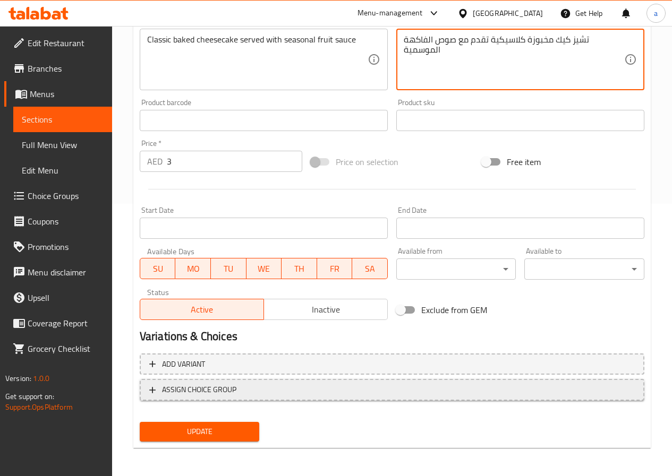
scroll to position [274, 0]
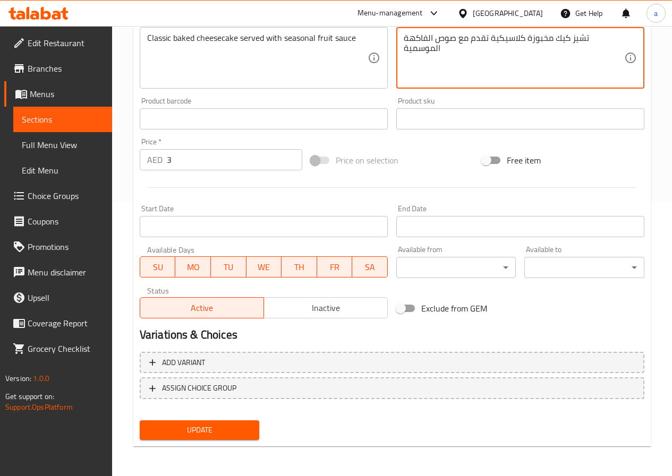
type textarea "تشيز كيك مخبوزة كلاسيكية تقدم مع صوص الفاكهة الموسمية"
click at [235, 432] on span "Update" at bounding box center [199, 430] width 103 height 13
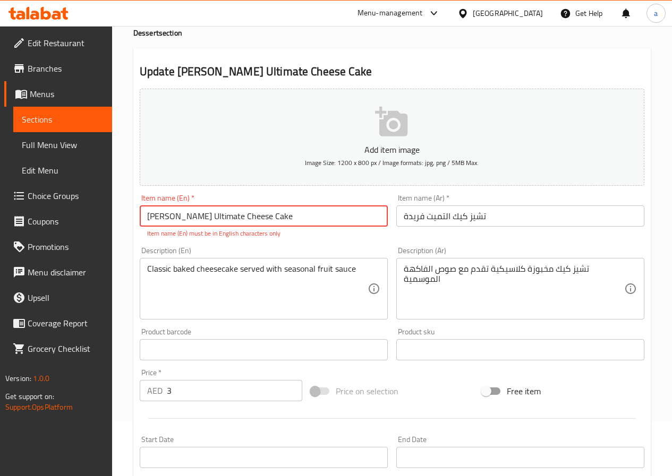
scroll to position [48, 0]
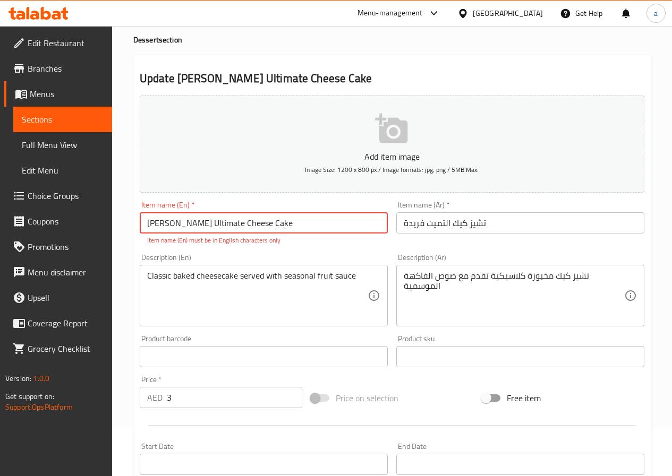
click at [268, 227] on input "[PERSON_NAME] Ultimate Cheese Cake" at bounding box center [264, 222] width 248 height 21
click at [267, 225] on input "[PERSON_NAME] Ultimate Cheese Cake" at bounding box center [264, 222] width 248 height 21
click at [325, 225] on input "[PERSON_NAME] Ultimate Cheese Cake" at bounding box center [264, 222] width 248 height 21
type input "[PERSON_NAME] Ultimate Cheese Cake"
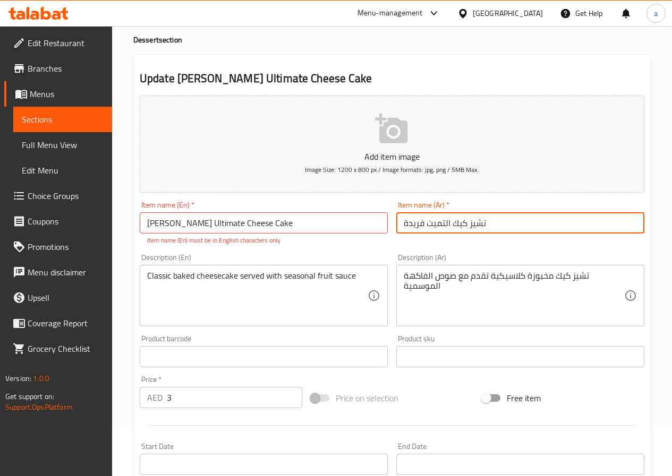
click at [496, 223] on input "تشيز كيك التميت فريدة" at bounding box center [520, 222] width 248 height 21
click at [292, 223] on input "[PERSON_NAME] Ultimate Cheese Cake" at bounding box center [264, 222] width 248 height 21
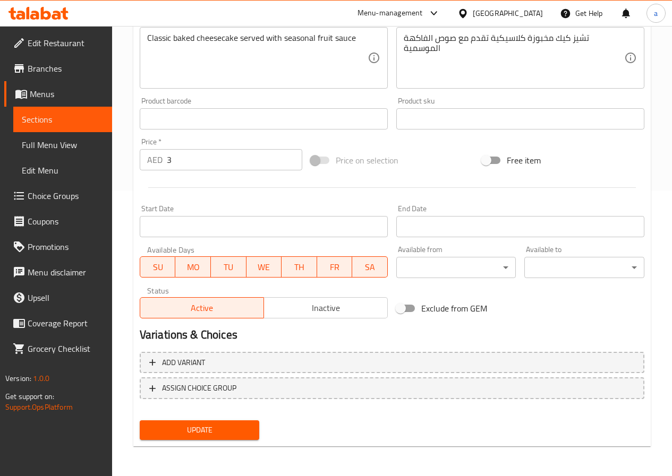
click at [217, 429] on span "Update" at bounding box center [199, 430] width 103 height 13
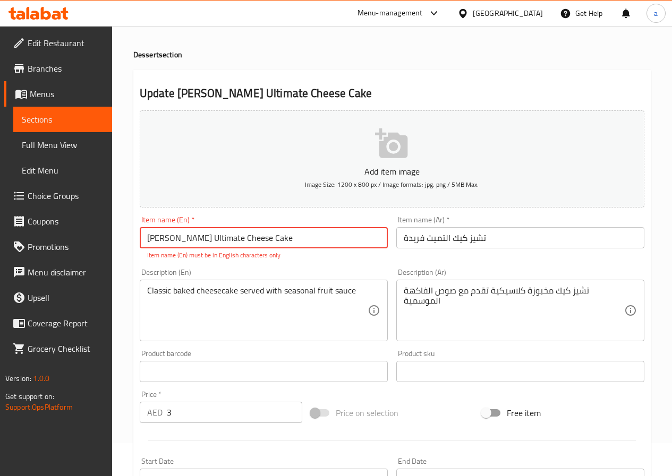
click at [225, 236] on input "[PERSON_NAME] Ultimate Cheese Cake" at bounding box center [264, 237] width 248 height 21
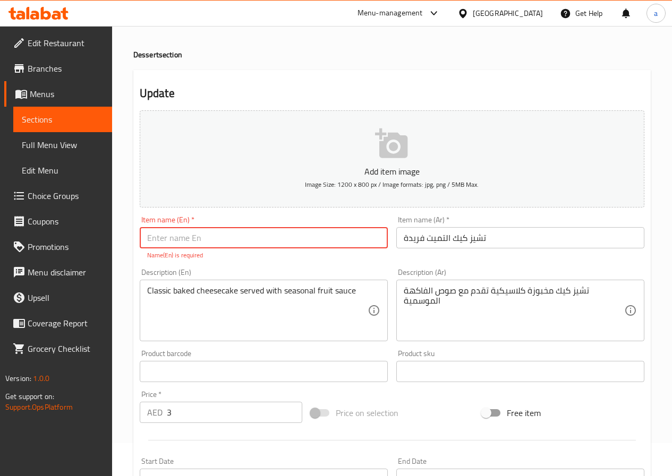
click at [260, 237] on input "text" at bounding box center [264, 237] width 248 height 21
click at [296, 245] on input "text" at bounding box center [264, 237] width 248 height 21
click at [279, 241] on input "text" at bounding box center [264, 237] width 248 height 21
paste input "[PERSON_NAME] Ultimate Cheese Cake"
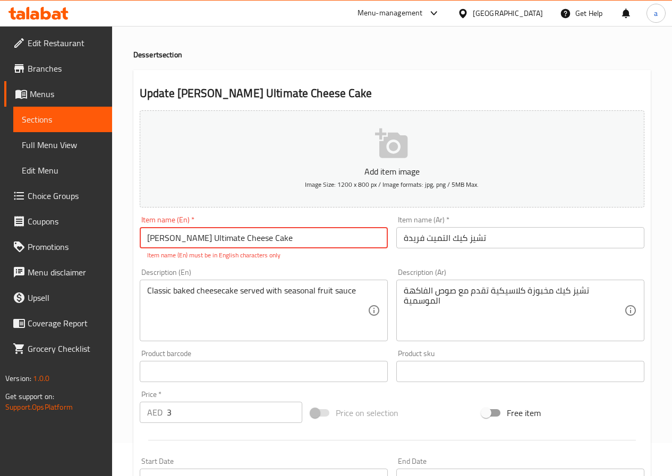
type input "[PERSON_NAME] Ultimate Cheese Cake"
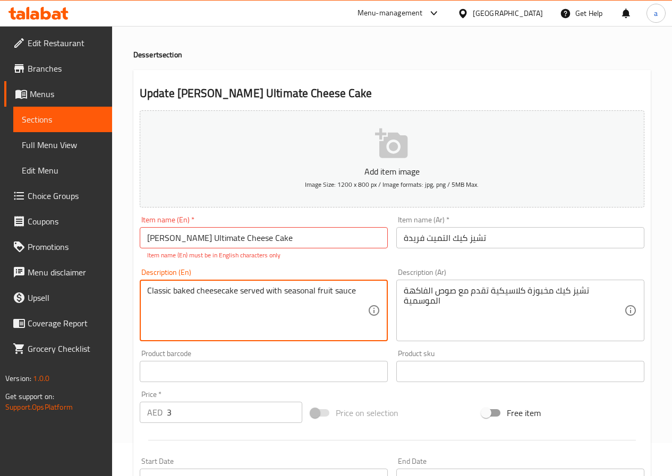
click at [518, 241] on input "تشيز كيك التميت فريدة" at bounding box center [520, 237] width 248 height 21
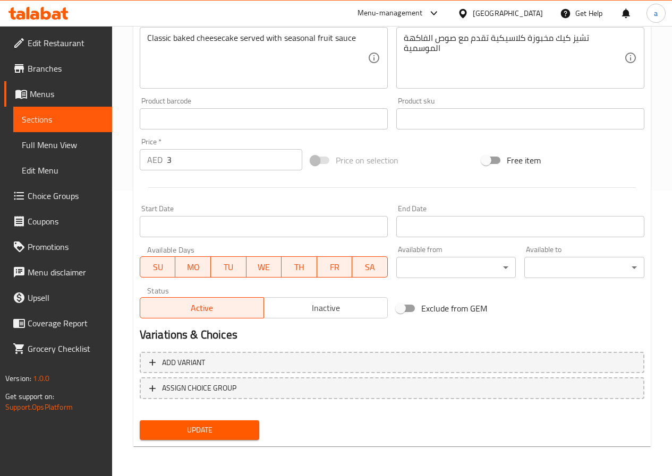
click at [228, 419] on div "Update" at bounding box center [199, 430] width 129 height 28
click at [228, 426] on span "Update" at bounding box center [199, 430] width 103 height 13
click at [216, 432] on span "Update" at bounding box center [199, 430] width 103 height 13
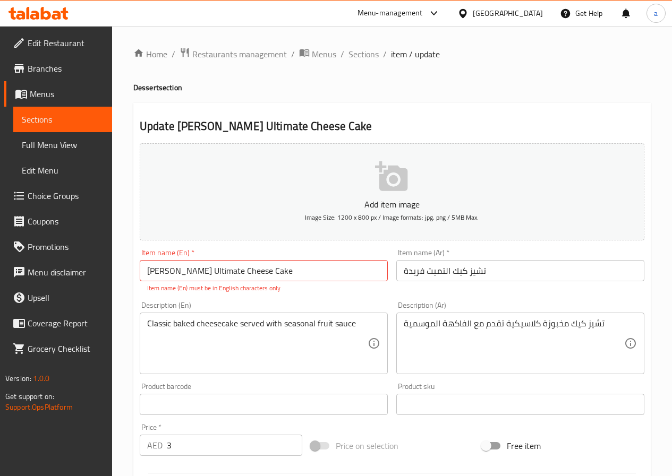
click at [58, 117] on span "Sections" at bounding box center [63, 119] width 82 height 13
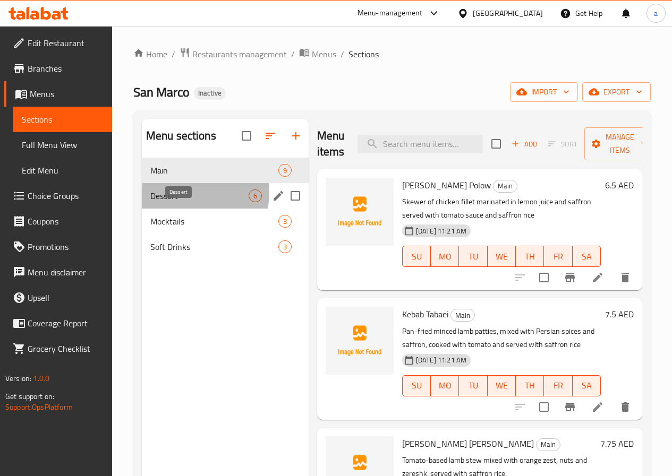
click at [168, 202] on span "Dessert" at bounding box center [199, 196] width 98 height 13
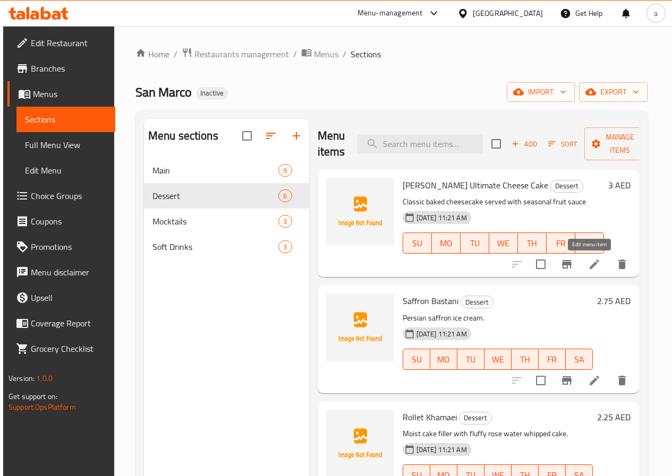
click at [588, 264] on icon at bounding box center [594, 264] width 13 height 13
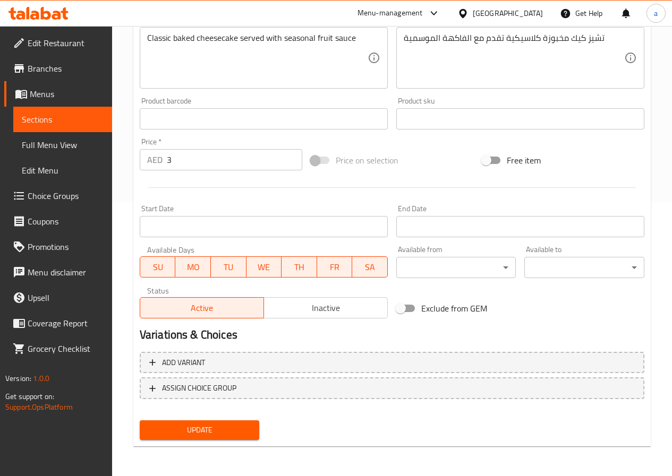
scroll to position [168, 0]
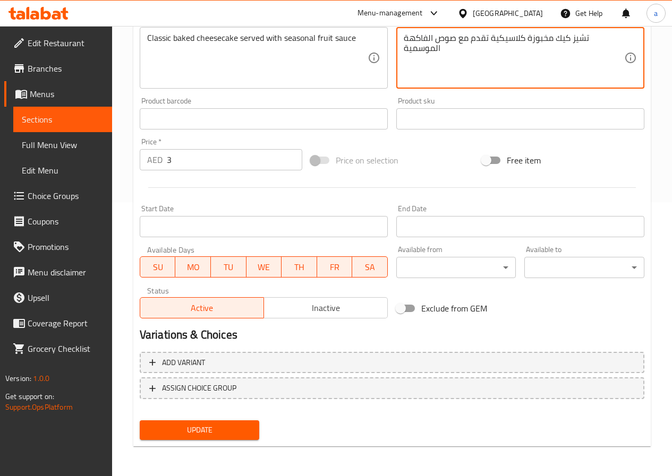
type textarea "تشيز كيك مخبوزة كلاسيكية تقدم مع صوص الفاكهة الموسمية"
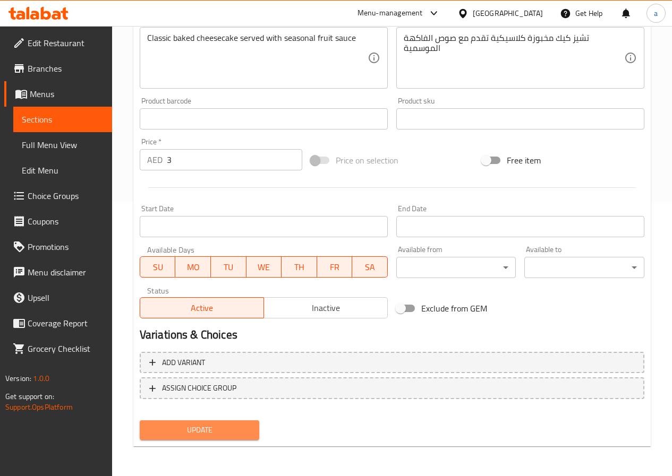
click at [176, 439] on button "Update" at bounding box center [200, 431] width 120 height 20
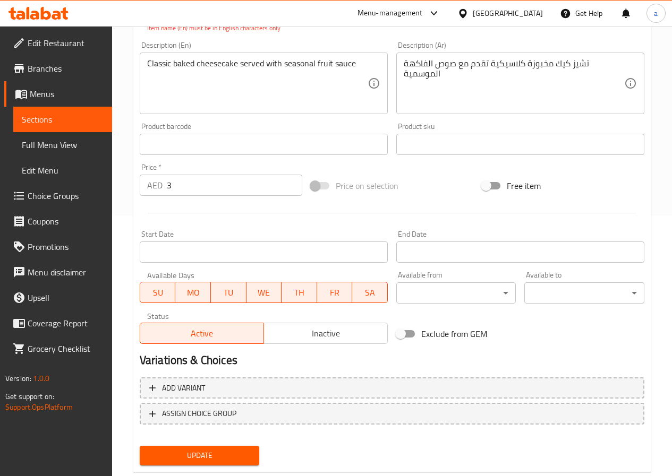
scroll to position [101, 0]
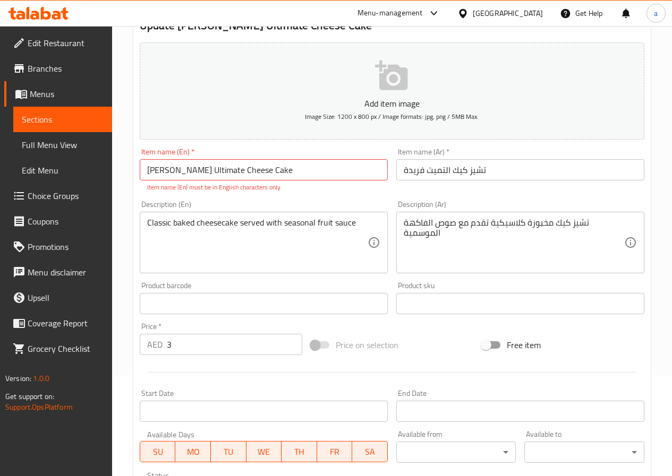
click at [265, 192] on p "Item name (En) must be in English characters only" at bounding box center [263, 188] width 233 height 10
copy div "Item name (En) must be in English characters only"
click at [177, 174] on input "[PERSON_NAME] Ultimate Cheese Cake" at bounding box center [264, 169] width 248 height 21
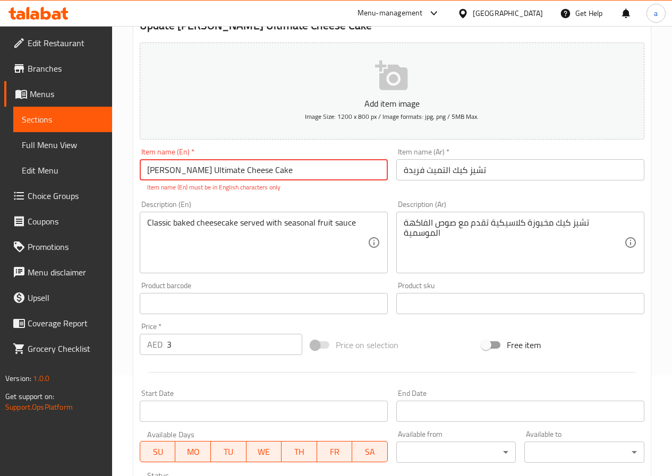
click at [170, 167] on input "[PERSON_NAME] Ultimate Cheese Cake" at bounding box center [264, 169] width 248 height 21
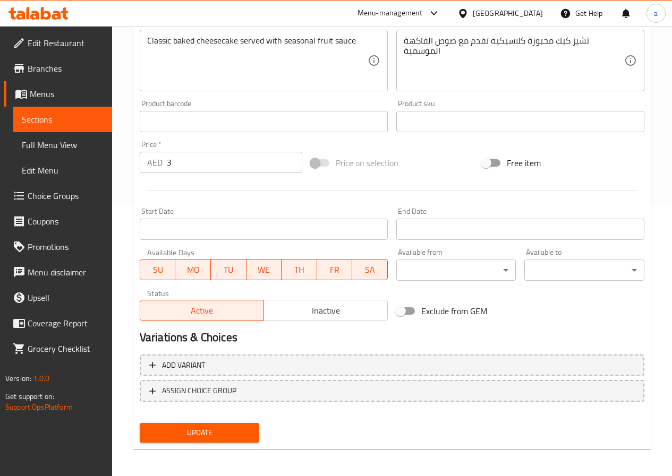
scroll to position [274, 0]
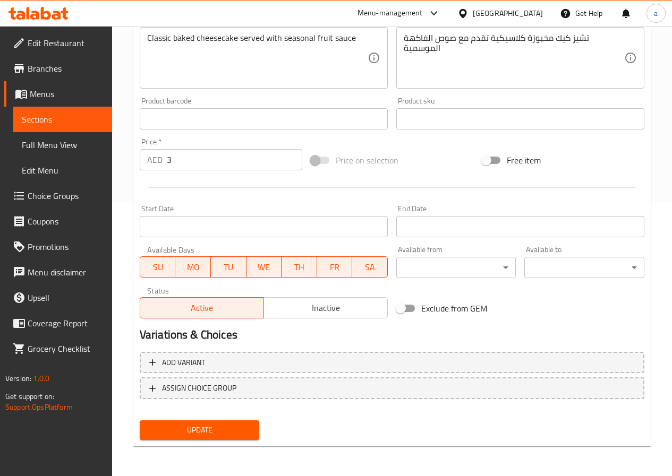
click at [229, 434] on span "Update" at bounding box center [199, 430] width 103 height 13
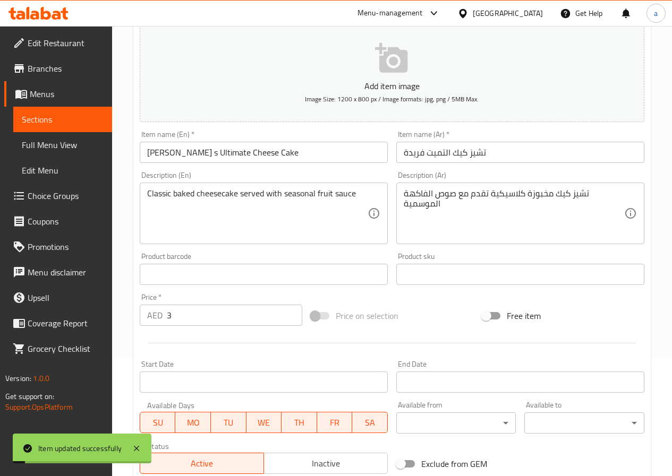
scroll to position [115, 0]
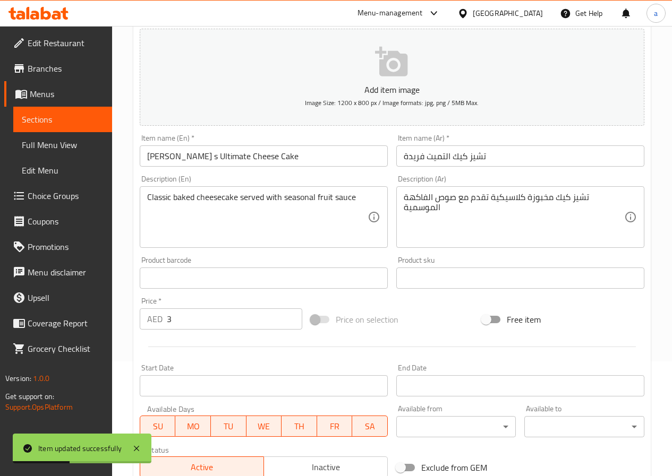
click at [170, 157] on input "Farida s Ultimate Cheese Cake" at bounding box center [264, 155] width 248 height 21
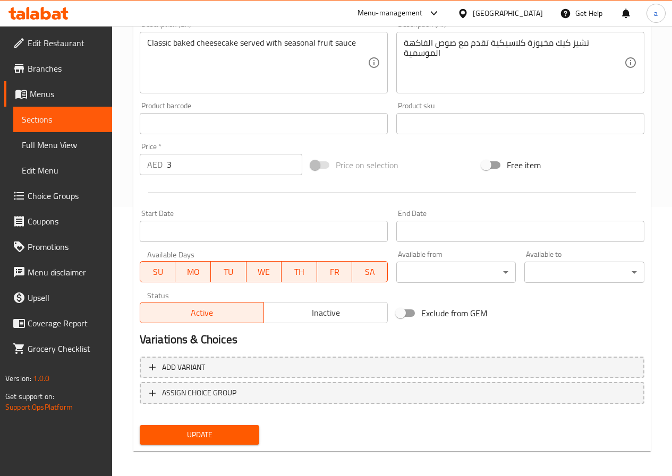
scroll to position [274, 0]
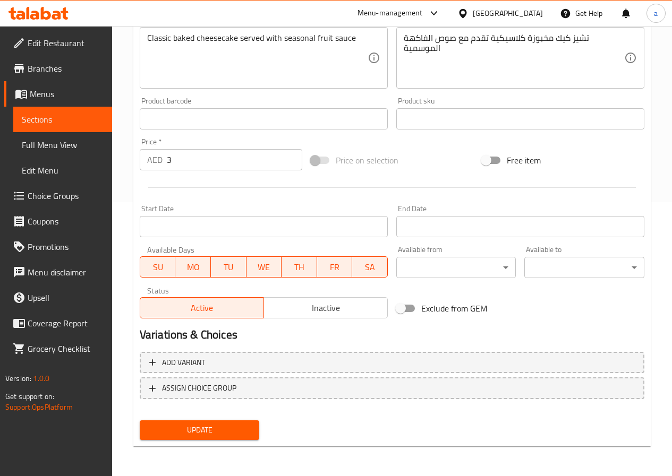
type input "Farida's Ultimate Cheese Cake"
click at [204, 434] on span "Update" at bounding box center [199, 430] width 103 height 13
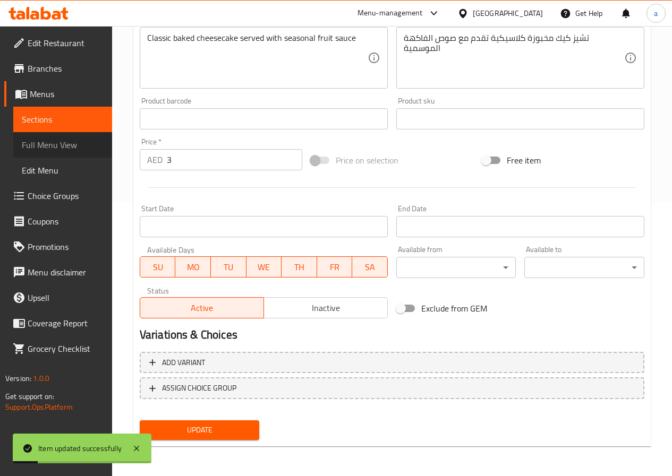
click at [61, 151] on span "Full Menu View" at bounding box center [63, 145] width 82 height 13
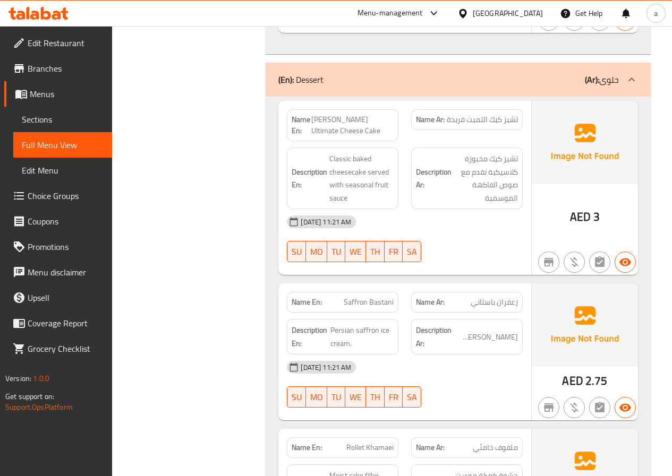
scroll to position [2132, 0]
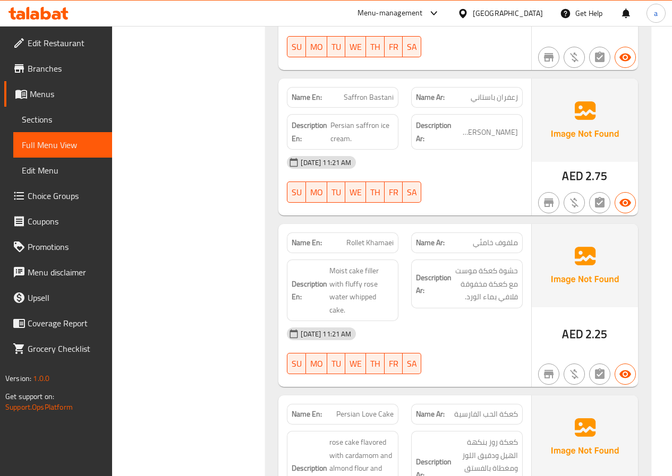
copy span "Rollet"
click at [57, 119] on span "Sections" at bounding box center [63, 119] width 82 height 13
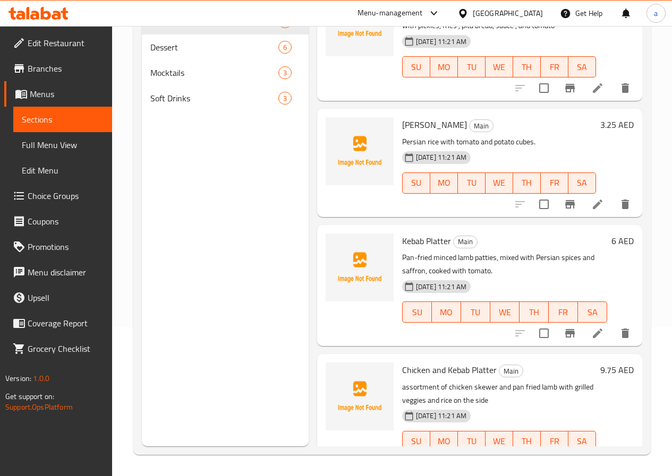
scroll to position [637, 0]
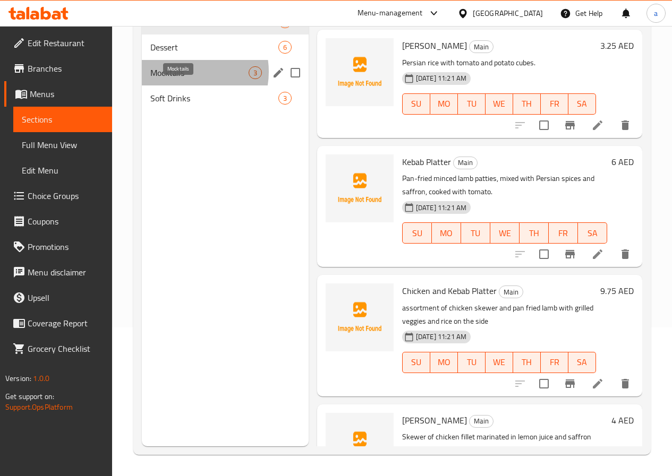
click at [184, 79] on span "Mocktails" at bounding box center [199, 72] width 98 height 13
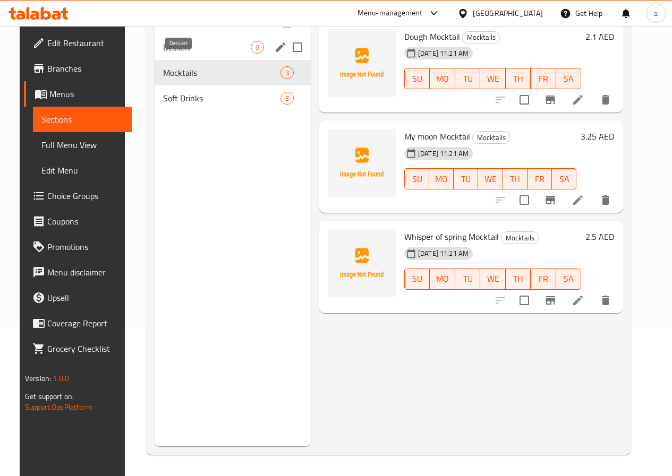
click at [170, 54] on span "Dessert" at bounding box center [207, 47] width 88 height 13
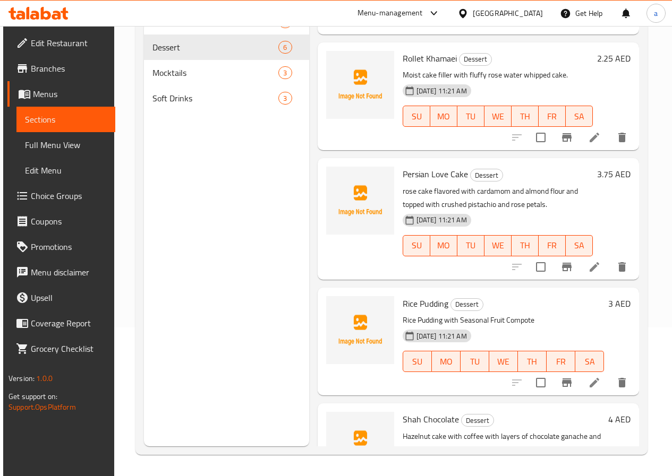
scroll to position [212, 0]
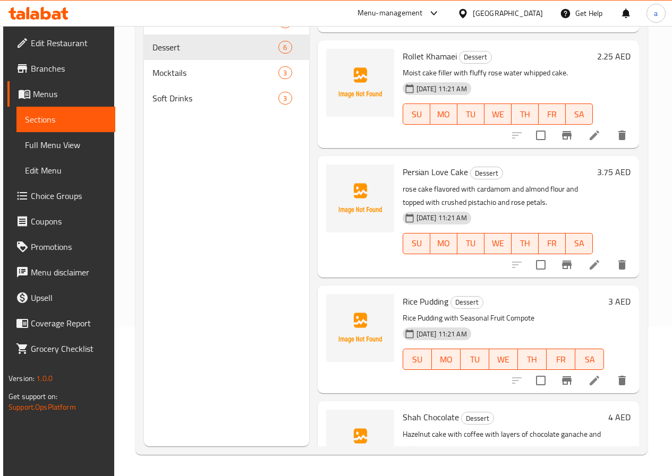
click at [600, 136] on li at bounding box center [594, 135] width 30 height 19
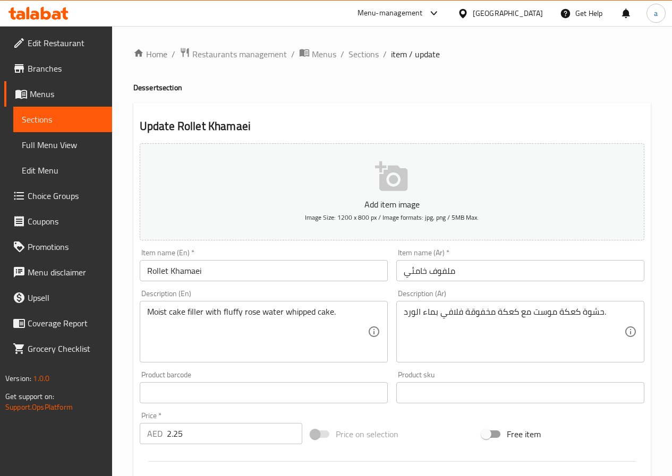
click at [443, 270] on input "ملفوف خامئي" at bounding box center [520, 270] width 248 height 21
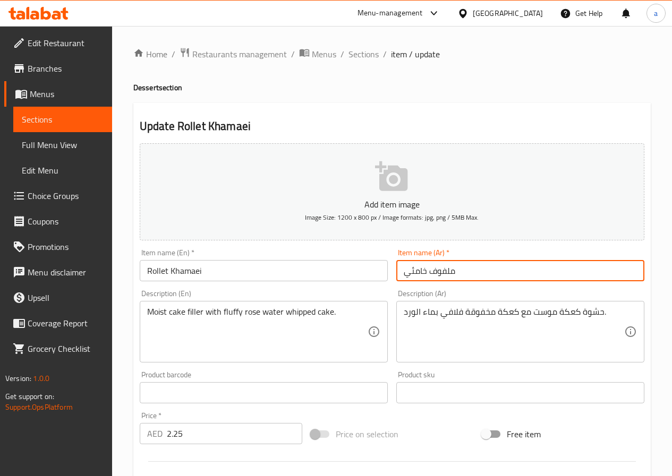
click at [443, 270] on input "ملفوف خامئي" at bounding box center [520, 270] width 248 height 21
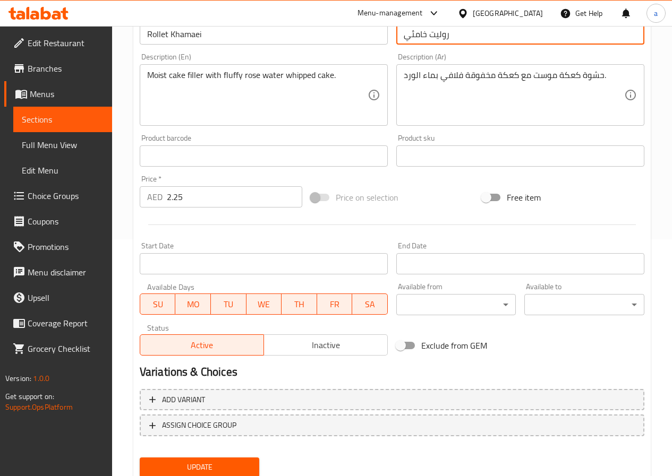
scroll to position [274, 0]
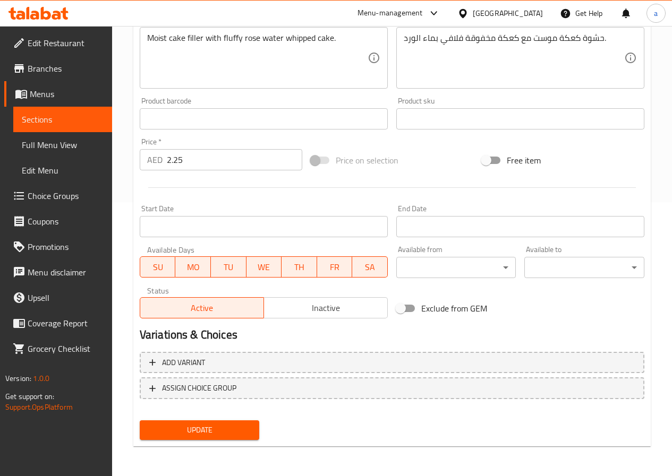
type input "روليت خامئي"
click at [227, 429] on span "Update" at bounding box center [199, 430] width 103 height 13
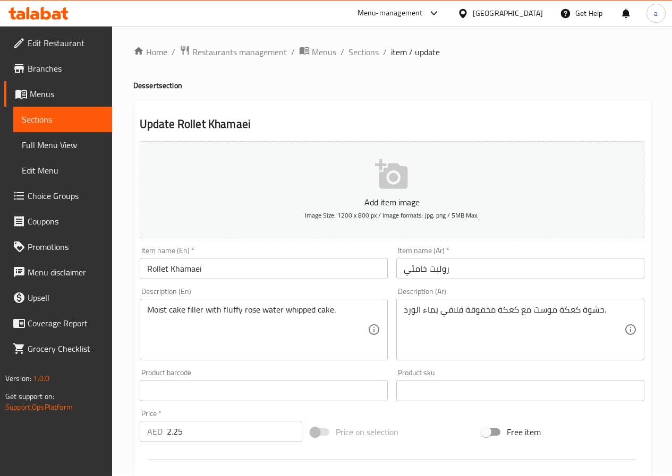
scroll to position [0, 0]
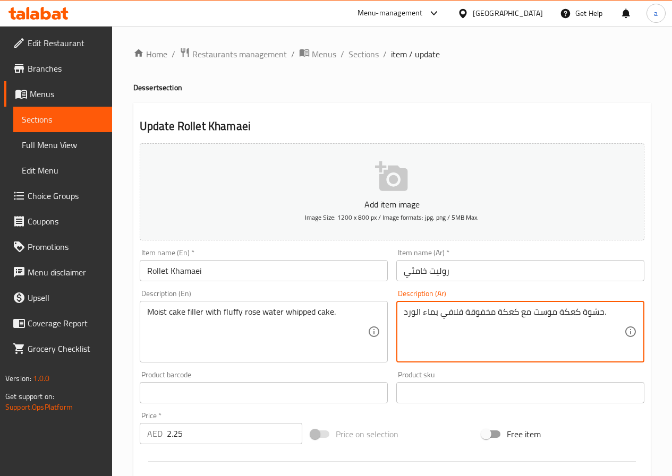
click at [402, 315] on div "حشوة كعكة موست مع كعكة مخفوقة فلافي بماء الورد. Description (Ar)" at bounding box center [520, 332] width 248 height 62
click at [584, 314] on textarea "حشوة كعكة موست مع كعكة مخفوقة فلافي بماء الورد." at bounding box center [514, 332] width 220 height 50
click at [593, 315] on textarea "محشوة كعكة موست مع كعكة مخفوقة فلافي بماء الورد." at bounding box center [514, 332] width 220 height 50
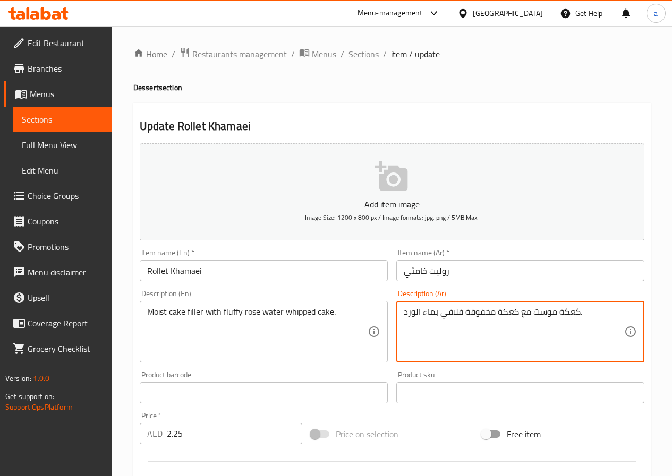
click at [556, 315] on textarea "كعكة موست مع كعكة مخفوقة فلافي بماء الورد." at bounding box center [514, 332] width 220 height 50
paste textarea "حشوة م"
click at [545, 313] on textarea "كعكة محشوة موست مع كعكة مخفوقة فلافي بماء الورد." at bounding box center [514, 332] width 220 height 50
click at [560, 313] on textarea "كعكة محشوة مع كعكة مخفوقة فلافي بماء الورد." at bounding box center [514, 332] width 220 height 50
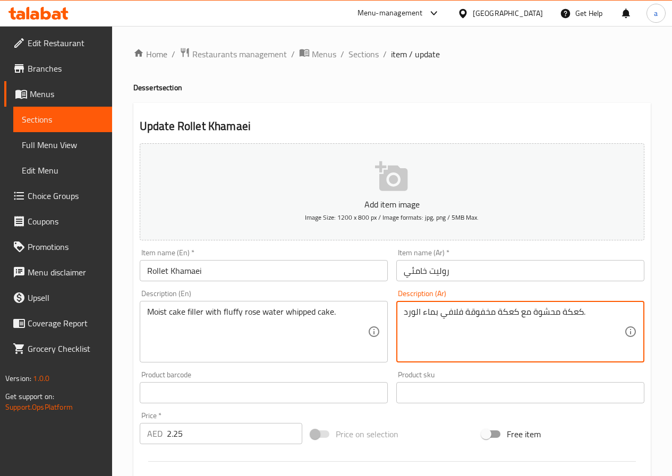
paste textarea "موست"
click at [587, 313] on textarea "كعكةموست محشوة مع كعكة مخفوقة فلافي بماء الورد." at bounding box center [514, 332] width 220 height 50
click at [563, 312] on textarea "كعكة موست محشوة مع كعكة مخفوقة فلافي بماء الورد." at bounding box center [514, 332] width 220 height 50
click at [560, 313] on textarea "كعكة موست محشوة مع كعكة مخفوقة فلافي بماء الورد." at bounding box center [514, 332] width 220 height 50
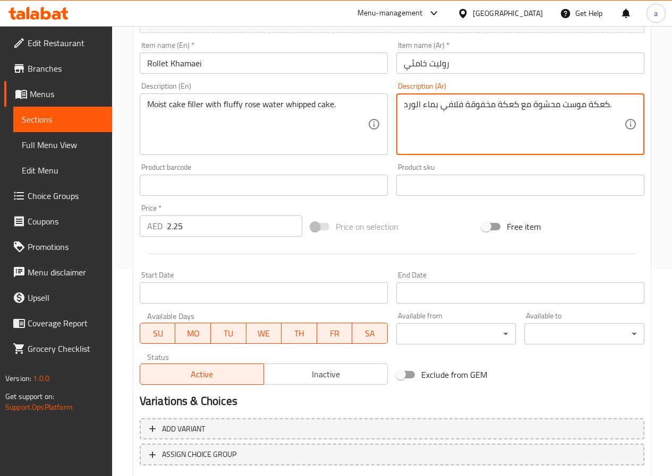
scroll to position [265, 0]
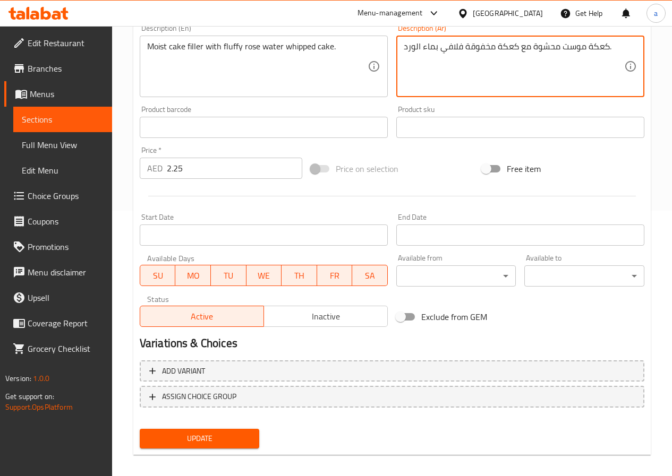
type textarea "كعكة موست محشوة مع كعكة مخفوقة فلافي بماء الورد."
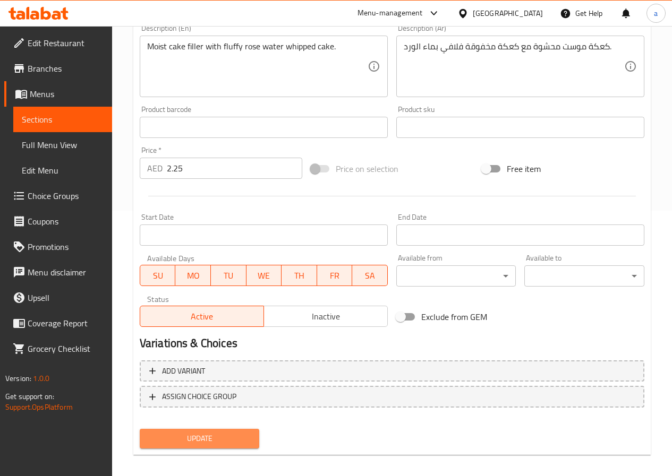
click at [196, 441] on span "Update" at bounding box center [199, 438] width 103 height 13
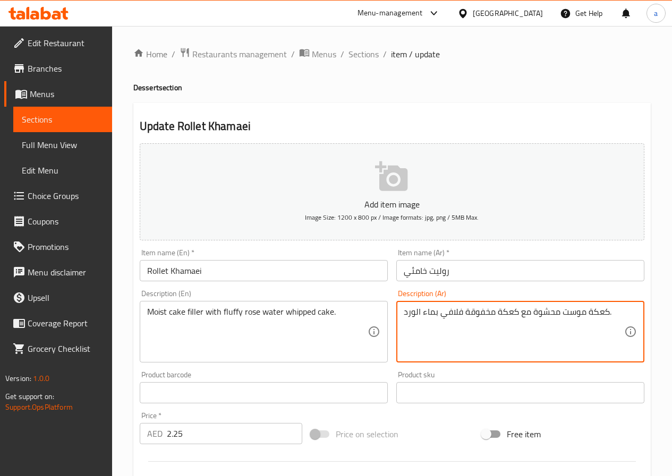
click at [49, 124] on span "Sections" at bounding box center [63, 119] width 82 height 13
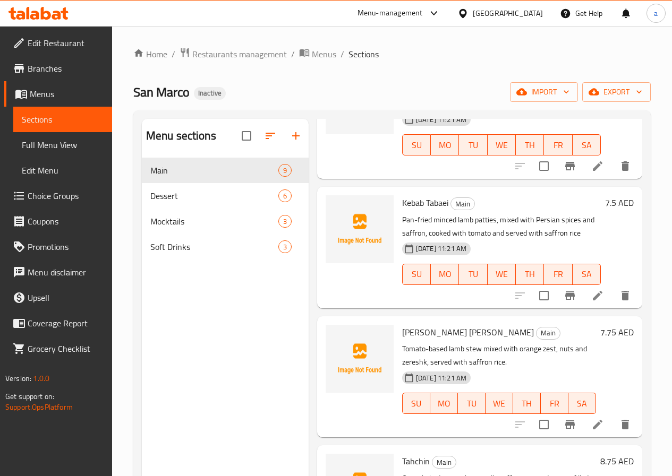
scroll to position [212, 0]
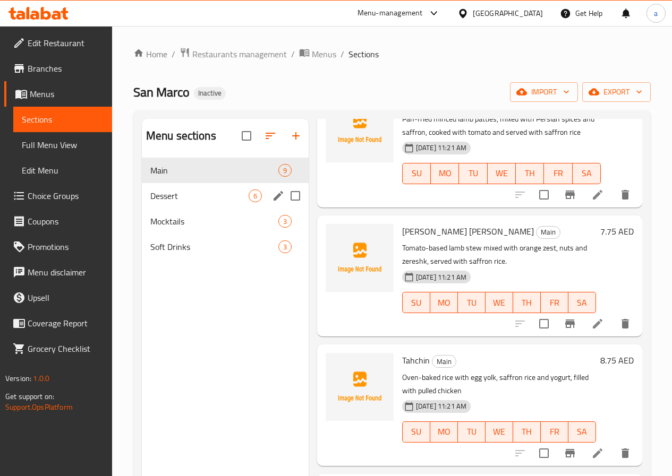
click at [174, 209] on div "Dessert 6" at bounding box center [225, 195] width 167 height 25
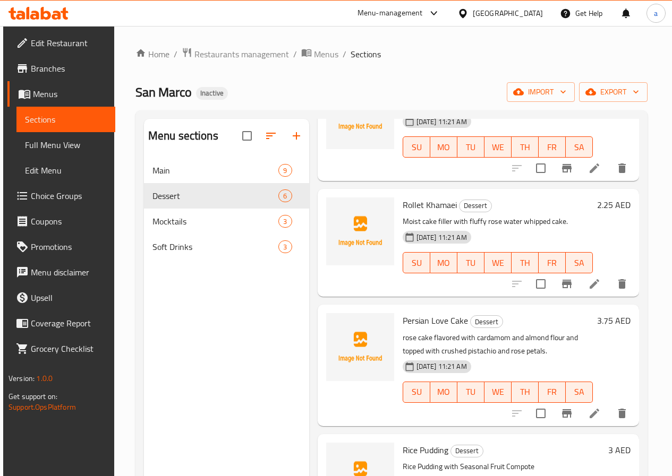
scroll to position [53, 0]
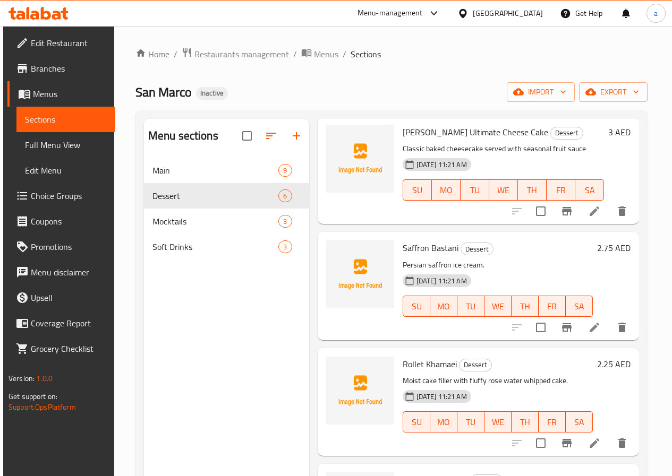
click at [53, 150] on span "Full Menu View" at bounding box center [66, 145] width 82 height 13
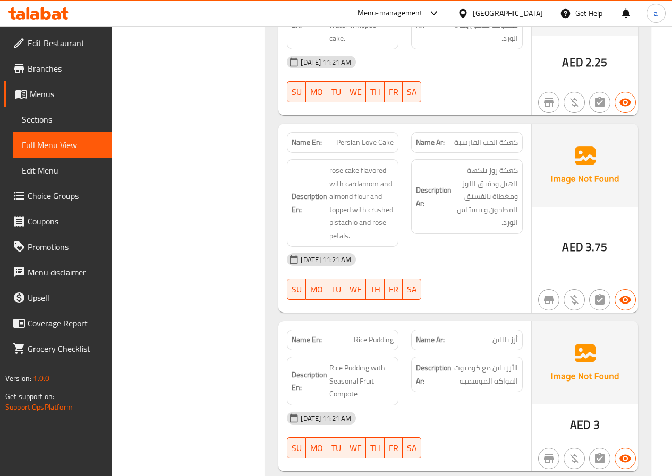
scroll to position [2496, 0]
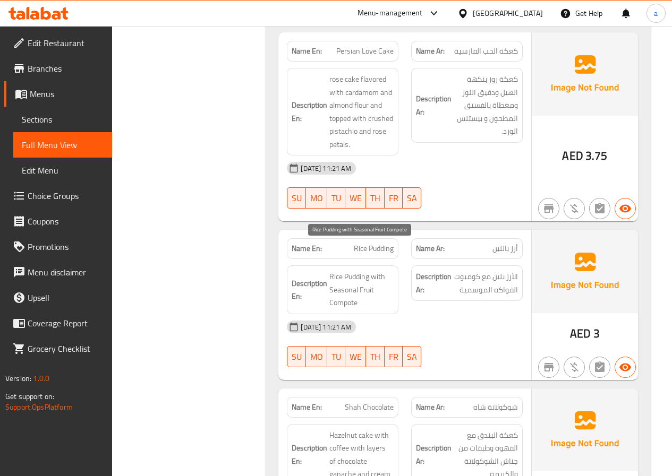
click at [349, 270] on span "Rice Pudding with Seasonal Fruit Compote" at bounding box center [361, 289] width 64 height 39
click at [329, 270] on span "Rice Pudding with Seasonal Fruit Compote" at bounding box center [361, 289] width 64 height 39
drag, startPoint x: 331, startPoint y: 247, endPoint x: 370, endPoint y: 250, distance: 38.9
click at [370, 270] on span "Rice Pudding with Seasonal Fruit Compote" at bounding box center [361, 289] width 64 height 39
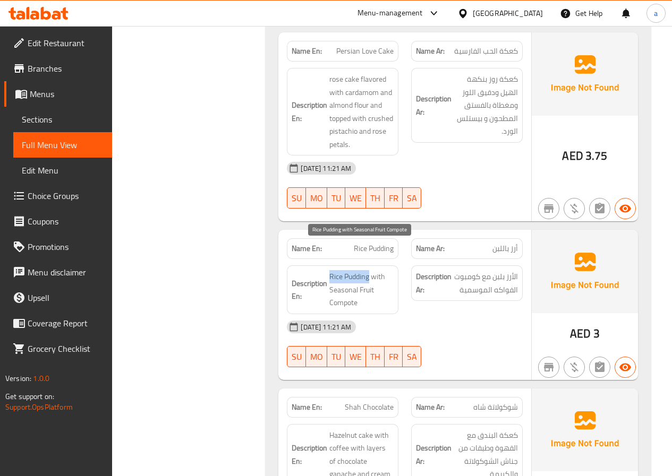
copy span "Rice Pudding"
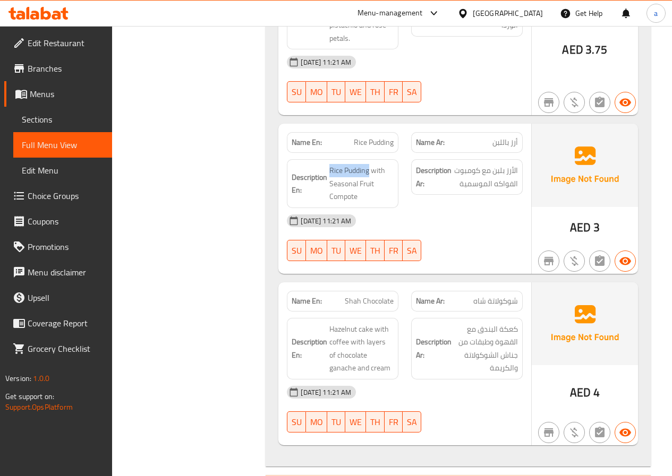
scroll to position [2655, 0]
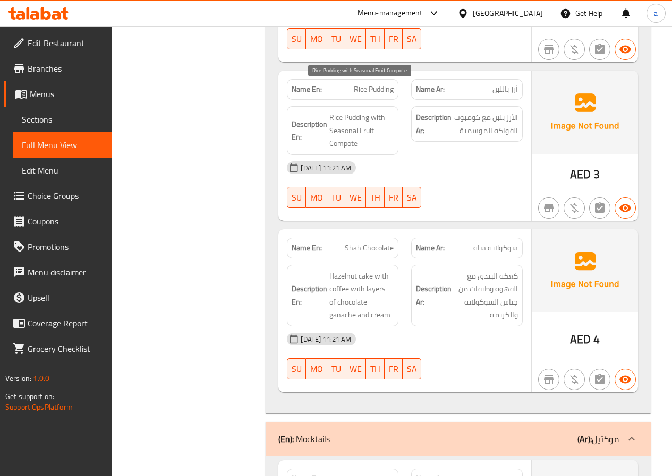
click at [350, 115] on span "Rice Pudding with Seasonal Fruit Compote" at bounding box center [361, 130] width 64 height 39
copy span "Compote"
click at [388, 117] on span "Rice Pudding with Seasonal Fruit Compote" at bounding box center [361, 130] width 64 height 39
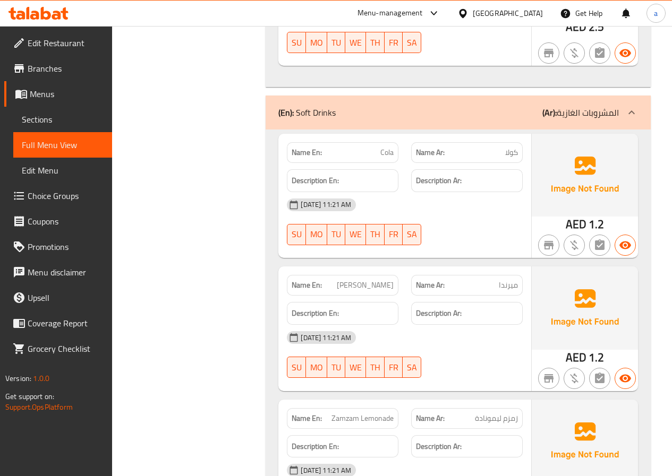
scroll to position [3354, 0]
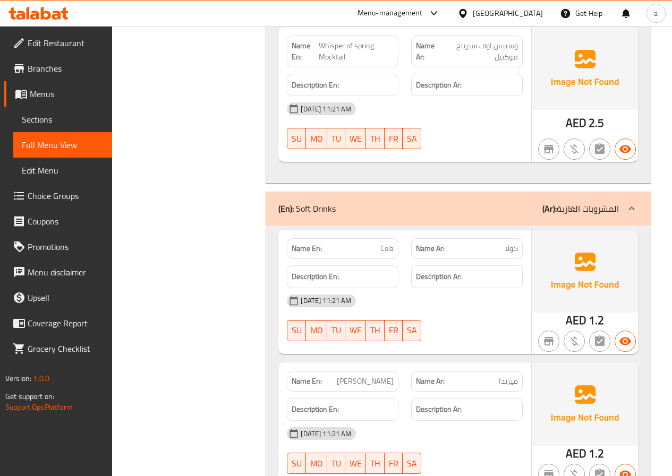
click at [89, 147] on span "Full Menu View" at bounding box center [63, 145] width 82 height 13
click at [37, 92] on span "Menus" at bounding box center [67, 94] width 74 height 13
